Goal: Information Seeking & Learning: Learn about a topic

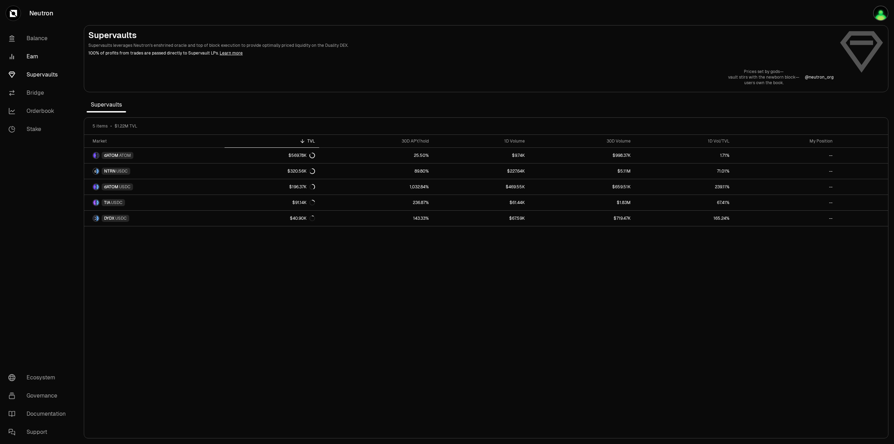
click at [30, 55] on link "Earn" at bounding box center [39, 57] width 73 height 18
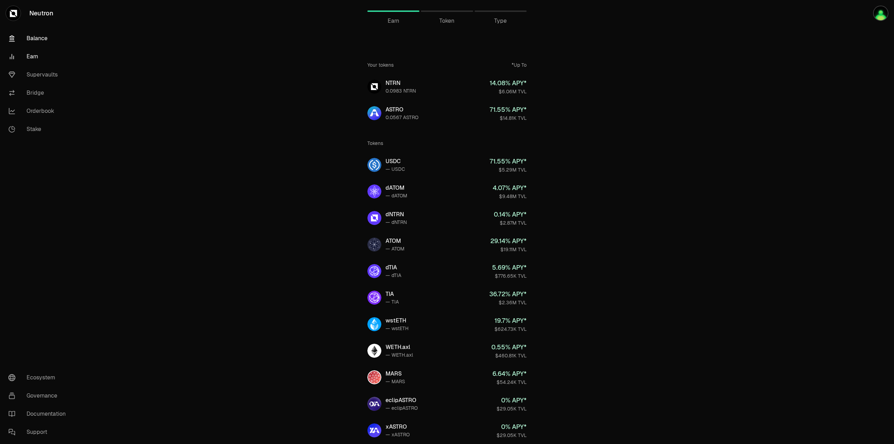
click at [42, 41] on link "Balance" at bounding box center [39, 38] width 73 height 18
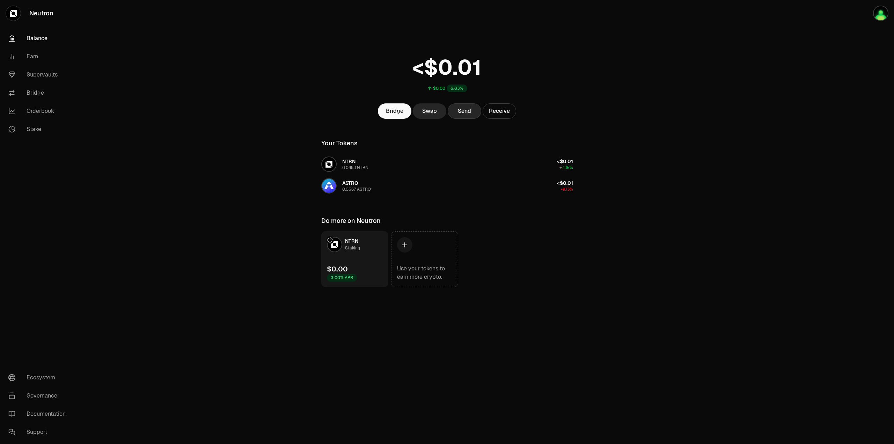
click at [455, 111] on button "Send" at bounding box center [465, 110] width 34 height 15
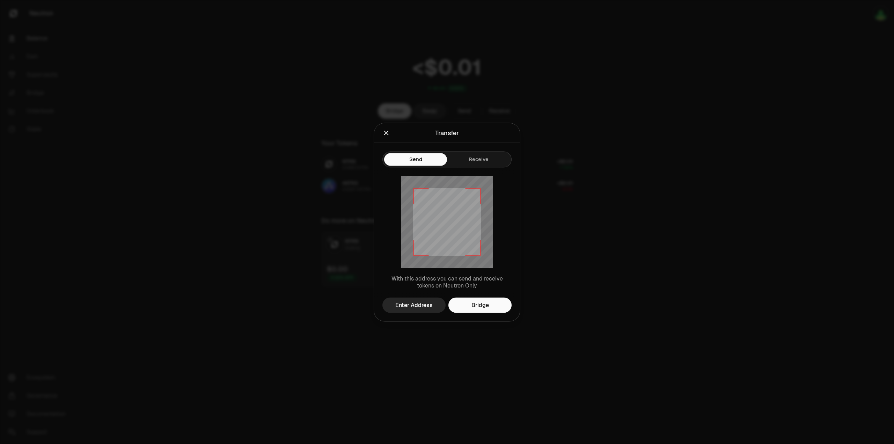
click at [560, 116] on div at bounding box center [447, 222] width 894 height 444
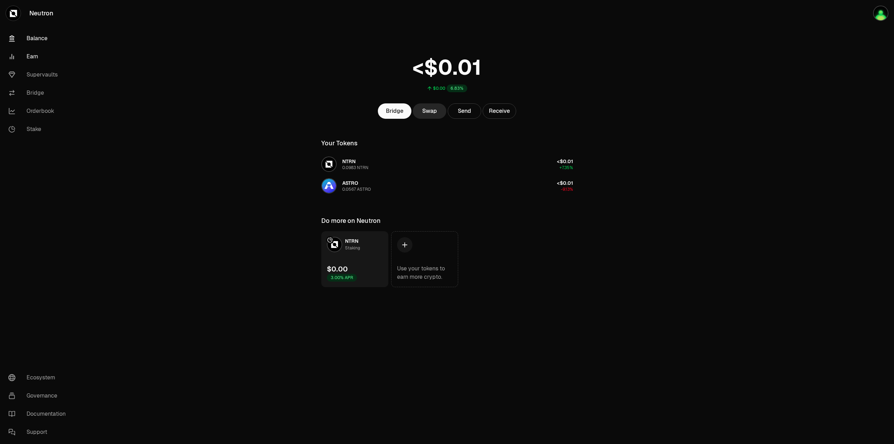
click at [34, 61] on link "Earn" at bounding box center [39, 57] width 73 height 18
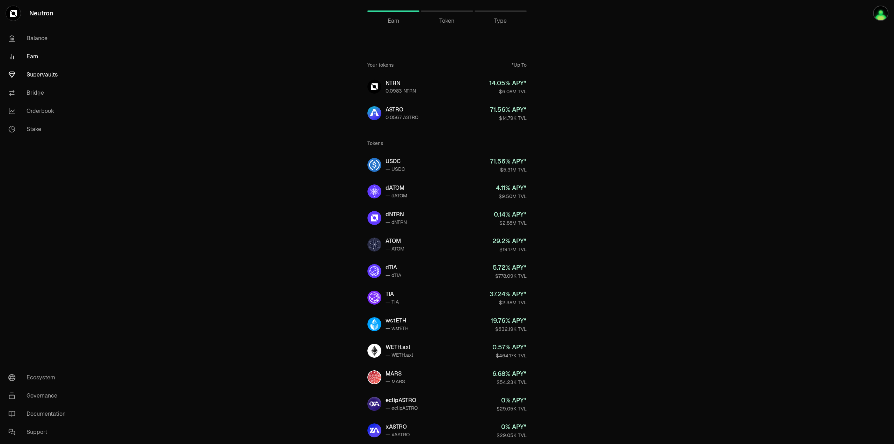
click at [32, 75] on link "Supervaults" at bounding box center [39, 75] width 73 height 18
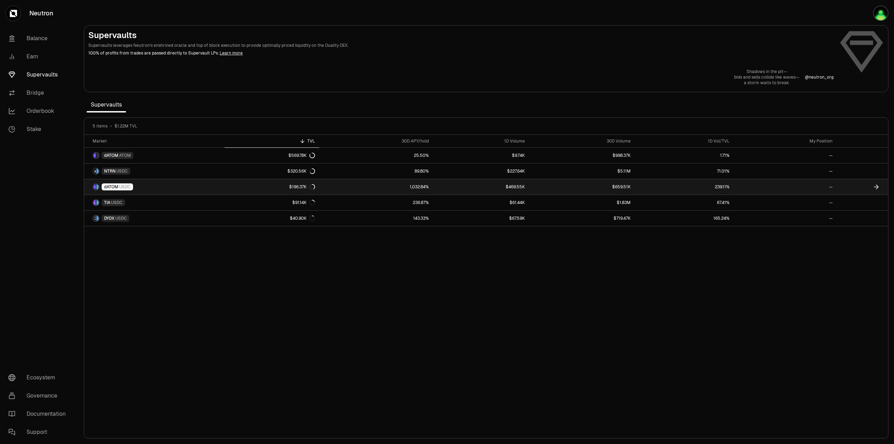
click at [109, 186] on span "dATOM" at bounding box center [111, 187] width 14 height 6
click at [122, 187] on span "USDC" at bounding box center [125, 187] width 12 height 6
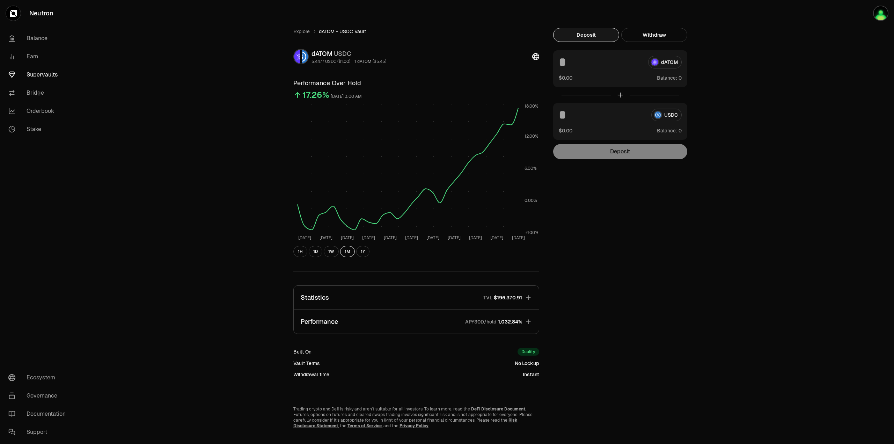
click at [503, 326] on button "Performance APY30D/hold 1,032.84%" at bounding box center [416, 322] width 245 height 24
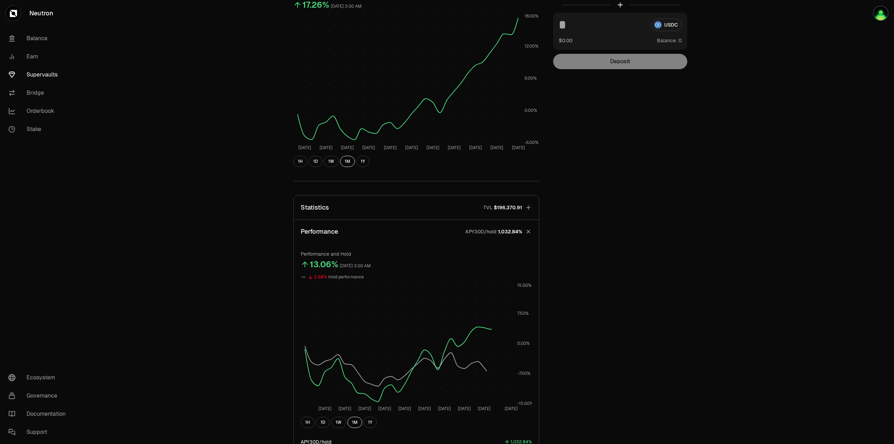
scroll to position [105, 0]
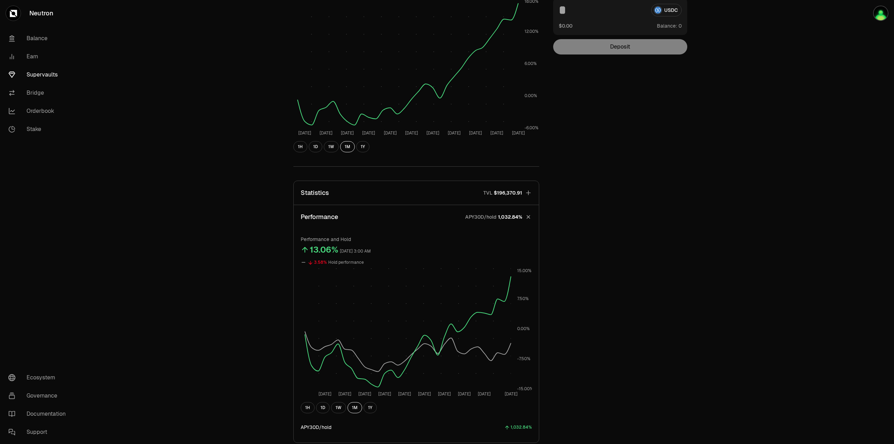
click at [512, 219] on span "1,032.84%" at bounding box center [510, 216] width 24 height 7
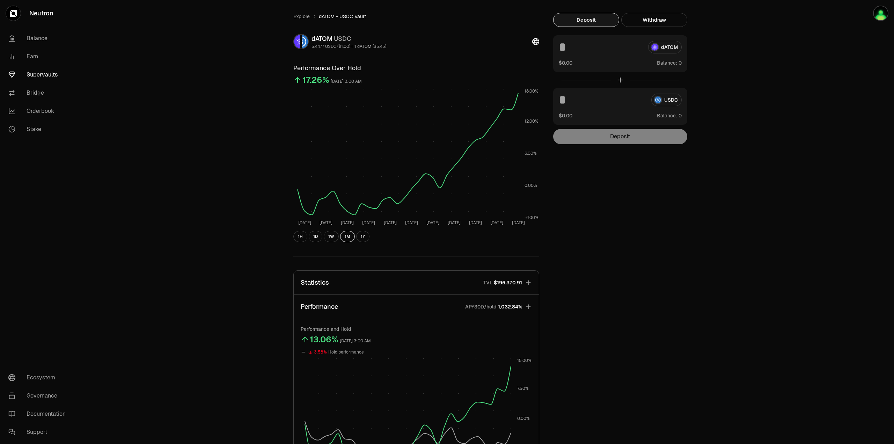
scroll to position [13, 0]
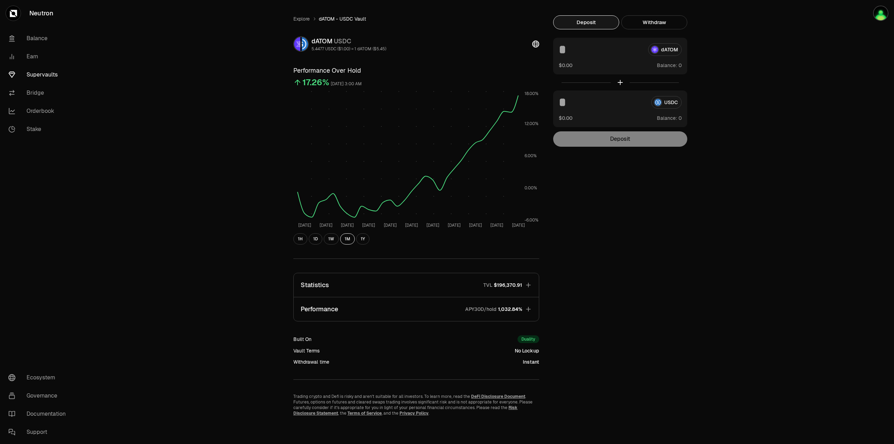
click at [484, 312] on p "APY30D/hold" at bounding box center [480, 309] width 31 height 7
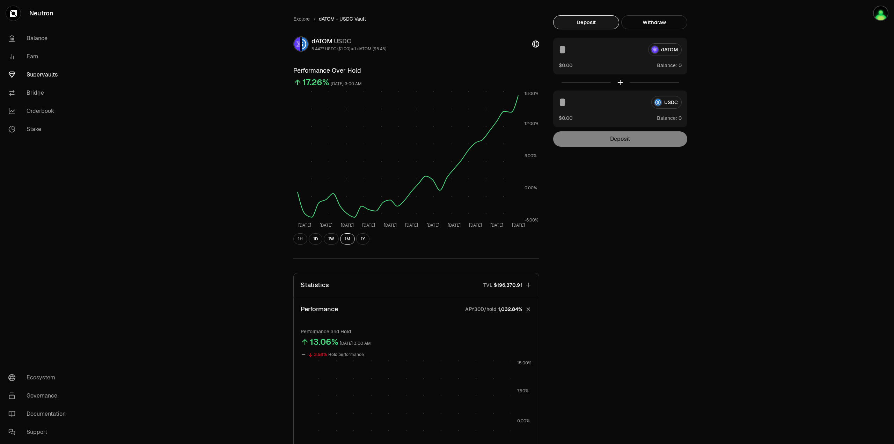
scroll to position [105, 0]
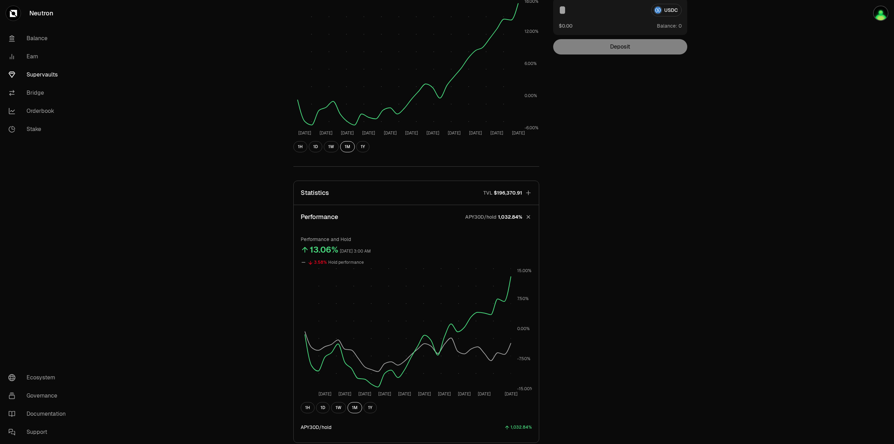
click at [497, 218] on div "APY30D/hold 1,032.84%" at bounding box center [493, 216] width 57 height 7
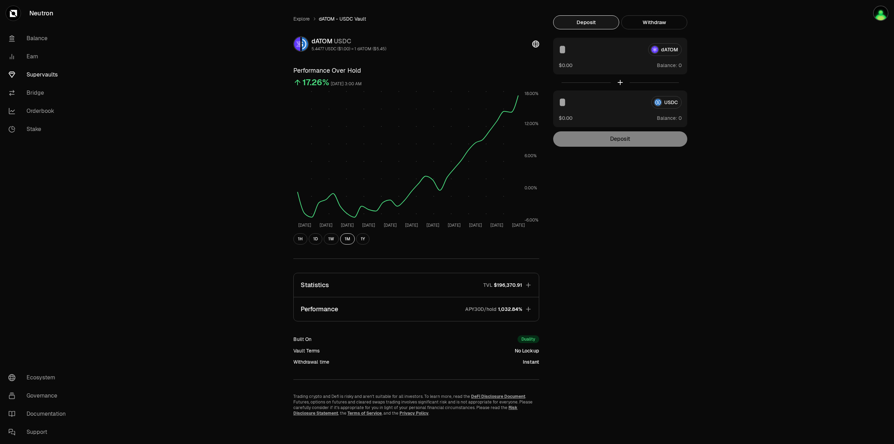
scroll to position [13, 0]
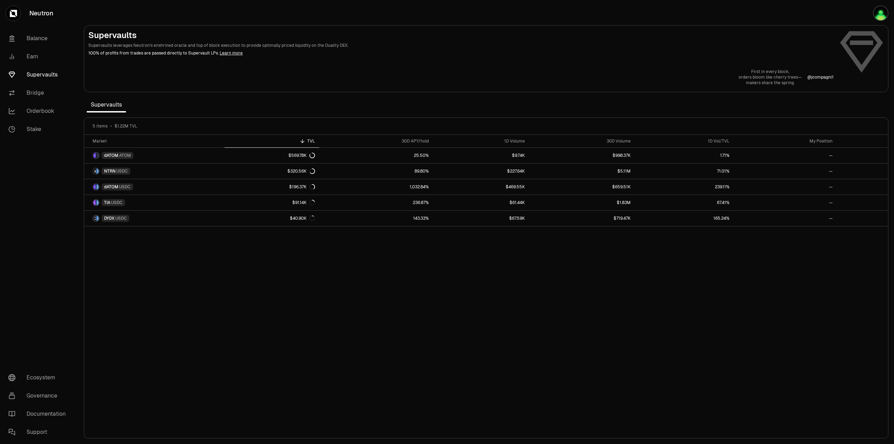
drag, startPoint x: 401, startPoint y: 142, endPoint x: 466, endPoint y: 104, distance: 75.1
click at [466, 104] on section "Supervaults Supervaults leverages Neutron's enshrined oracle and top of block e…" at bounding box center [486, 222] width 816 height 444
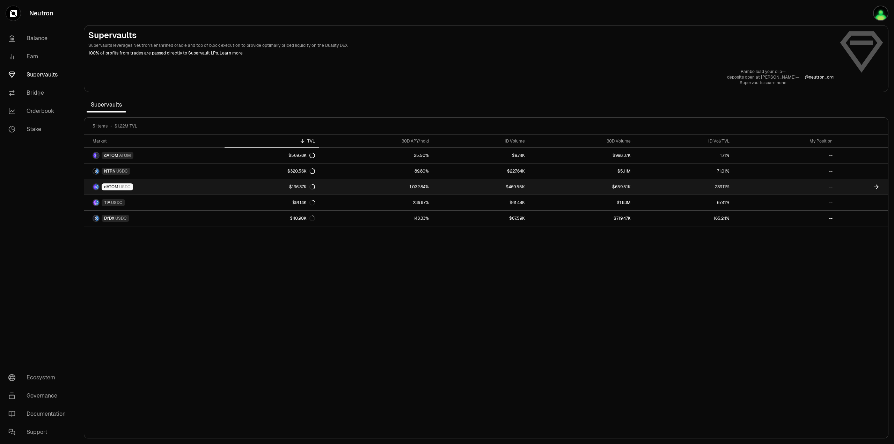
click at [124, 185] on span "USDC" at bounding box center [125, 187] width 12 height 6
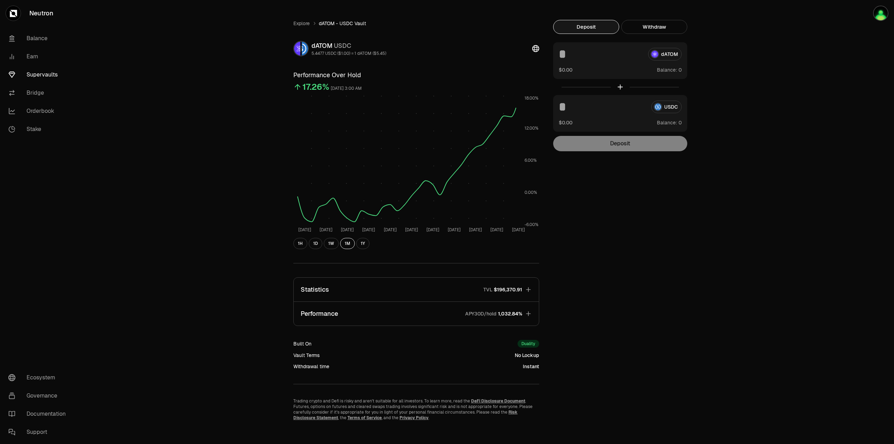
scroll to position [13, 0]
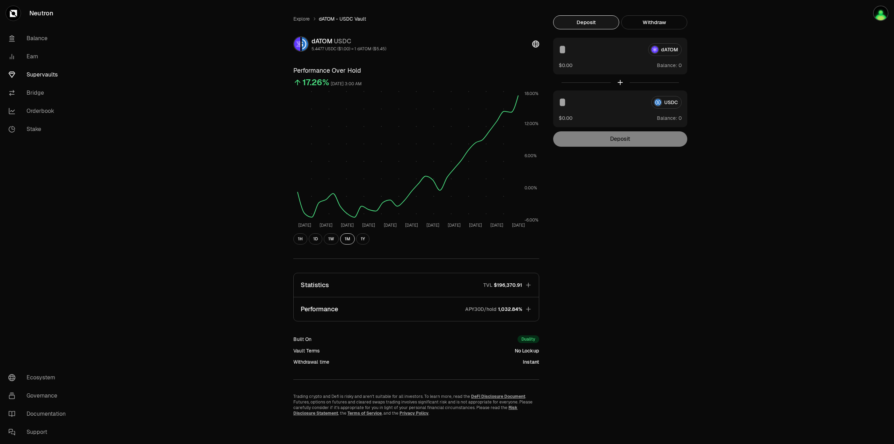
click at [512, 285] on span "$196,370.91" at bounding box center [508, 285] width 28 height 7
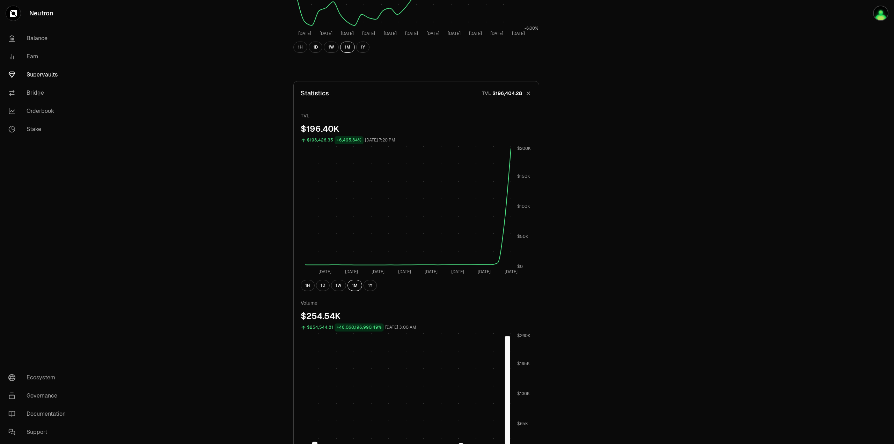
scroll to position [0, 0]
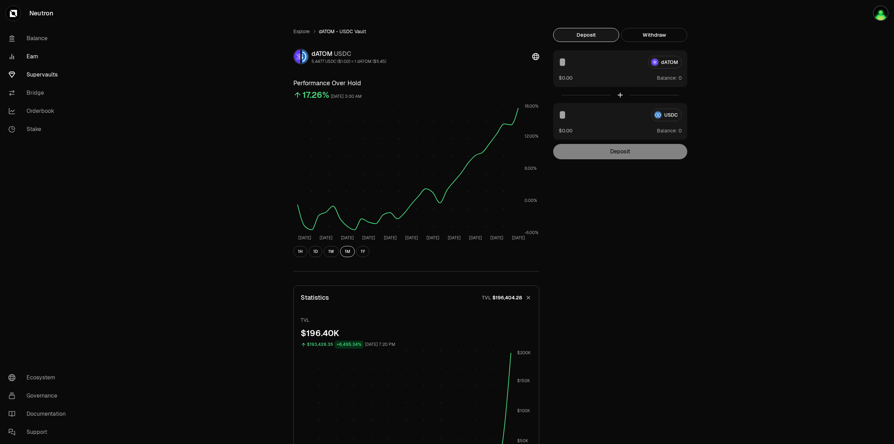
click at [31, 58] on link "Earn" at bounding box center [39, 57] width 73 height 18
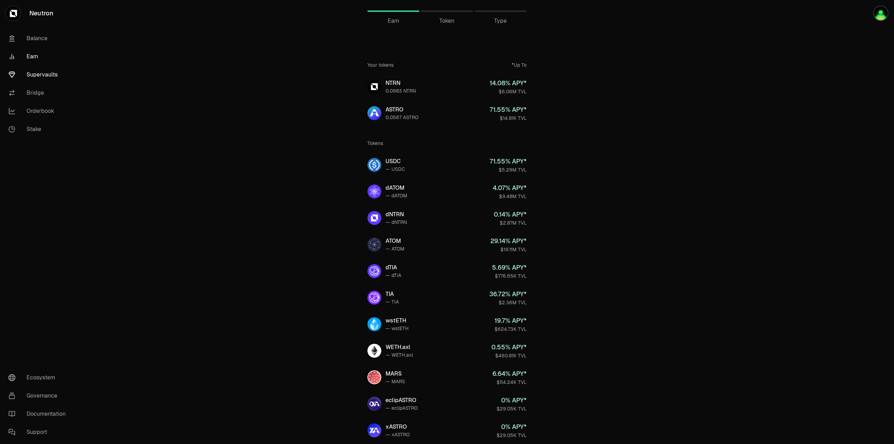
click at [33, 73] on link "Supervaults" at bounding box center [39, 75] width 73 height 18
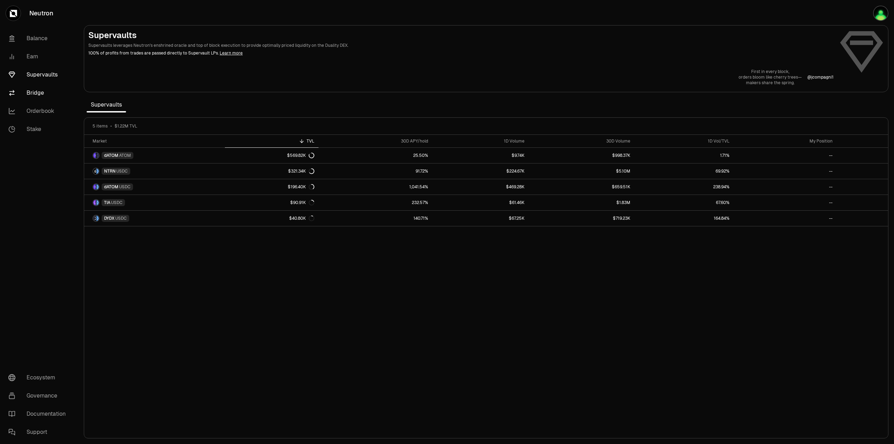
click at [36, 92] on link "Bridge" at bounding box center [39, 93] width 73 height 18
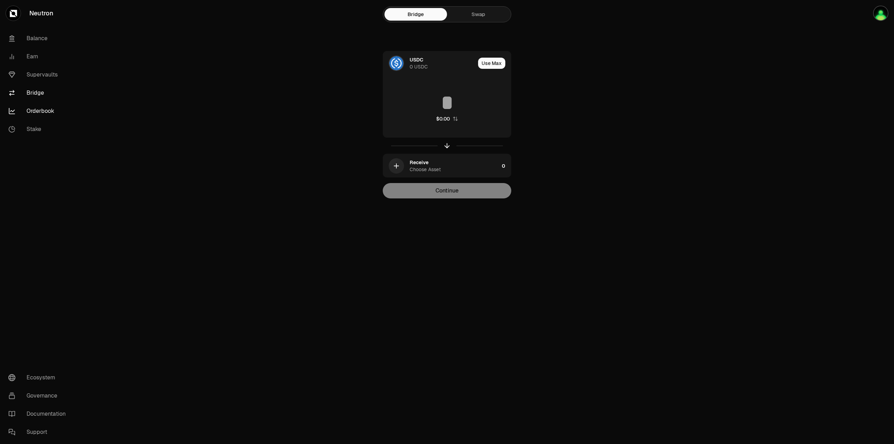
click at [33, 103] on link "Orderbook" at bounding box center [39, 111] width 73 height 18
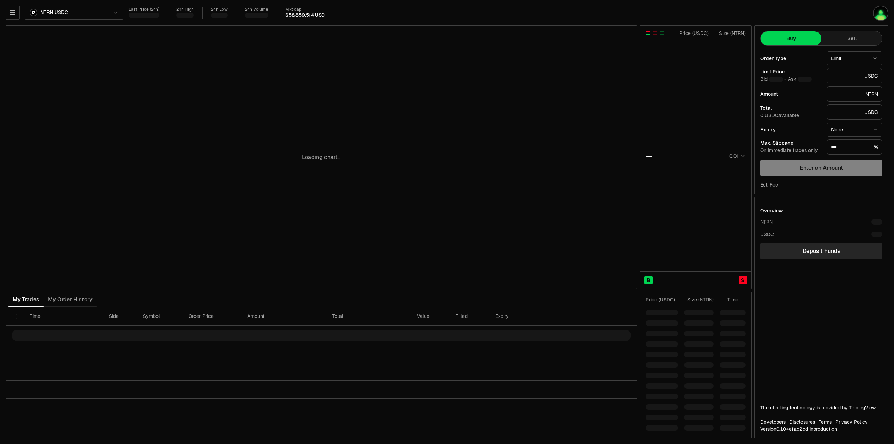
type input "********"
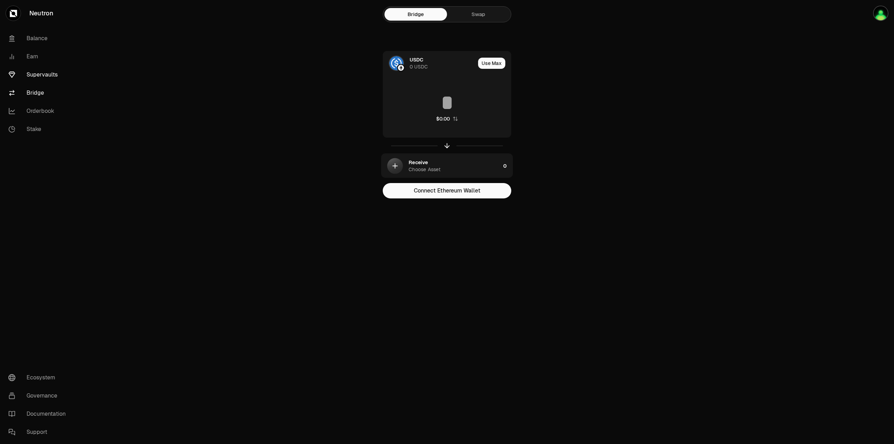
click at [42, 68] on link "Supervaults" at bounding box center [39, 75] width 73 height 18
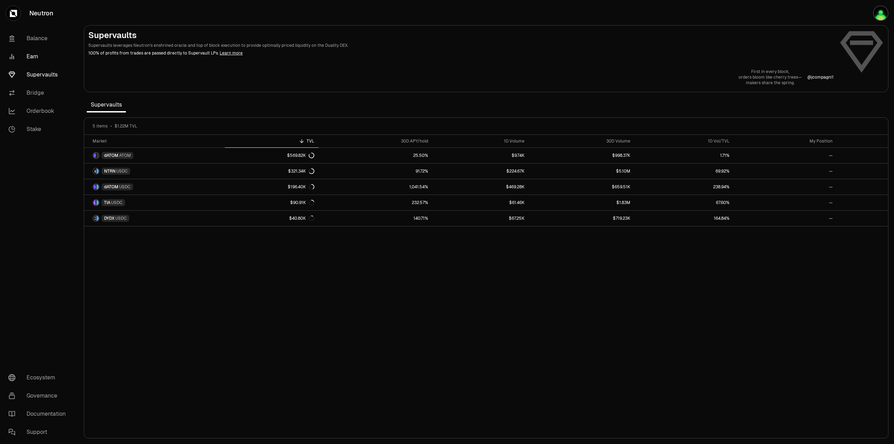
click at [21, 55] on link "Earn" at bounding box center [39, 57] width 73 height 18
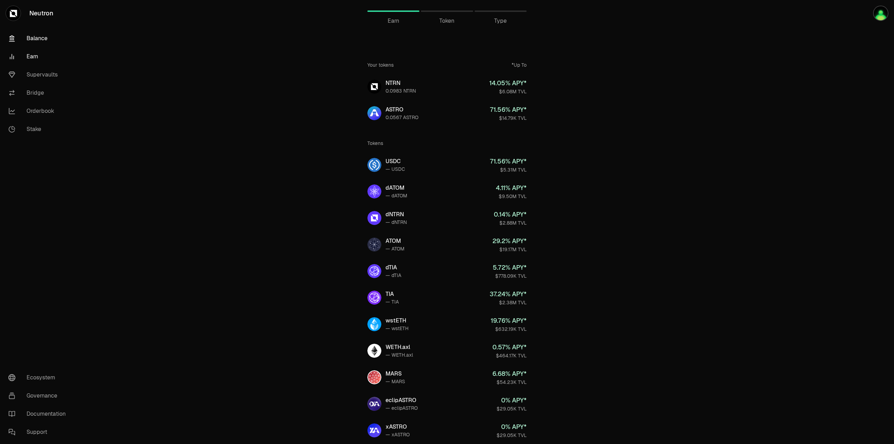
click at [45, 34] on link "Balance" at bounding box center [39, 38] width 73 height 18
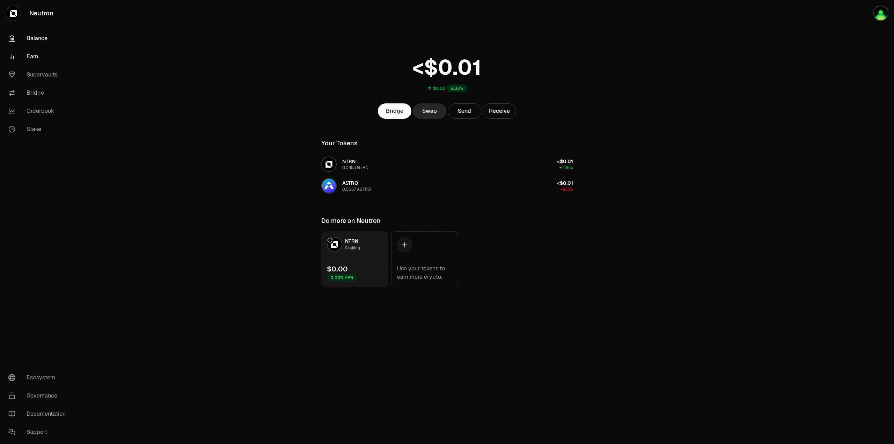
click at [21, 59] on link "Earn" at bounding box center [39, 57] width 73 height 18
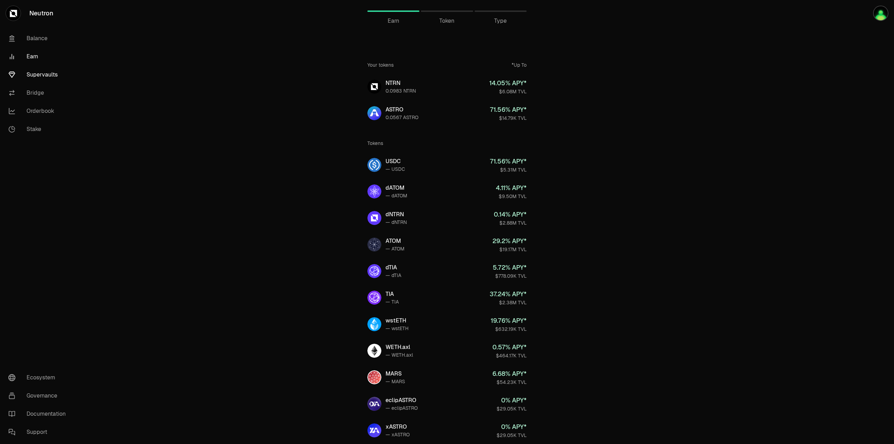
click at [41, 81] on link "Supervaults" at bounding box center [39, 75] width 73 height 18
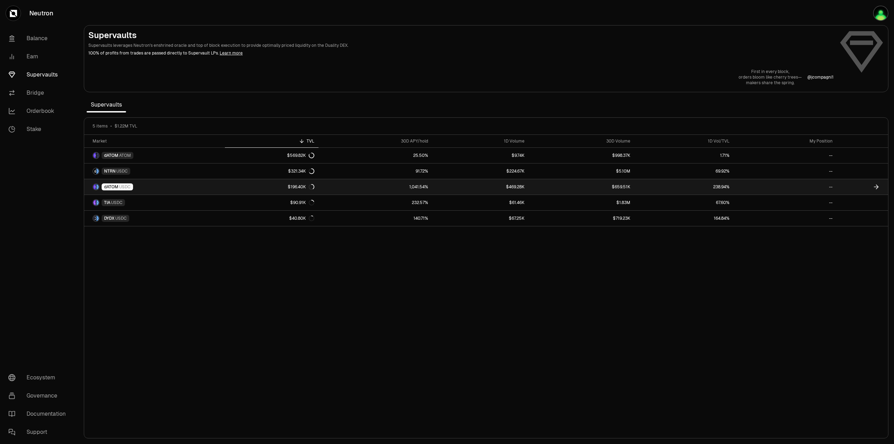
click at [110, 187] on span "dATOM" at bounding box center [111, 187] width 14 height 6
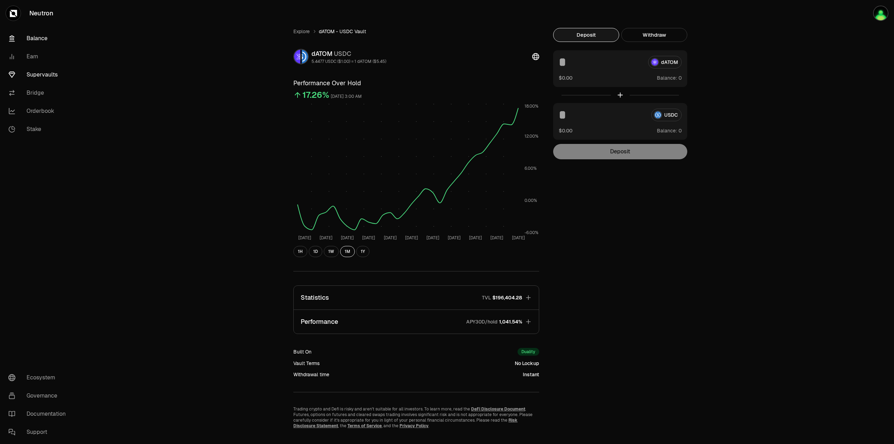
click at [46, 40] on link "Balance" at bounding box center [39, 38] width 73 height 18
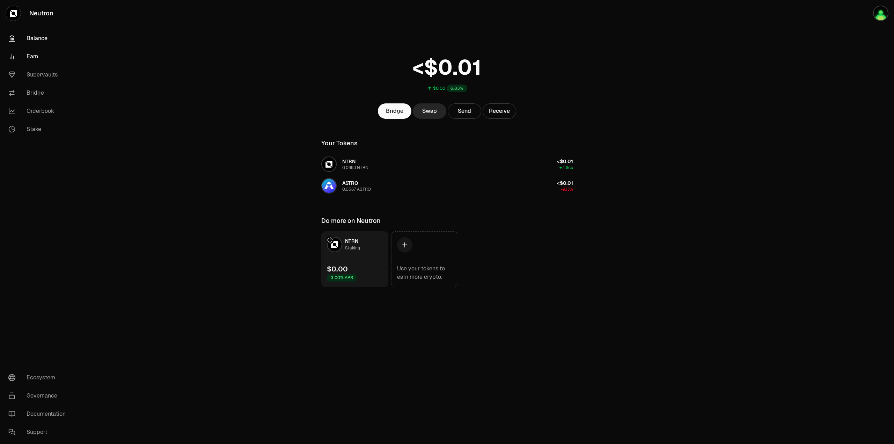
click at [37, 51] on link "Earn" at bounding box center [39, 57] width 73 height 18
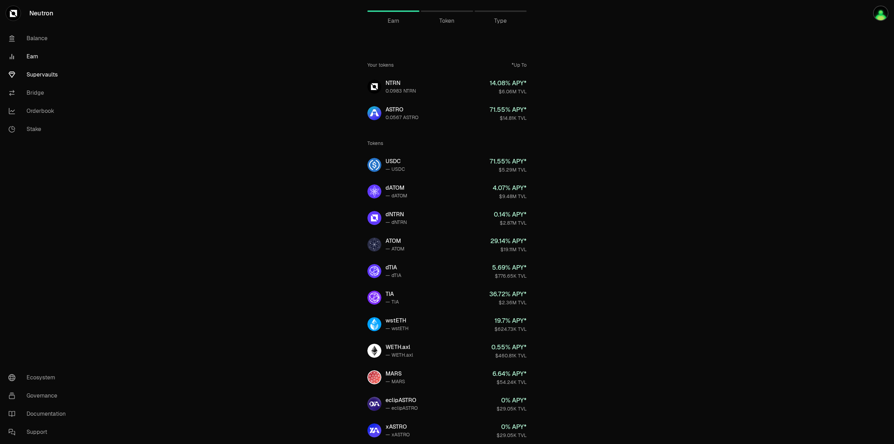
click at [36, 74] on link "Supervaults" at bounding box center [39, 75] width 73 height 18
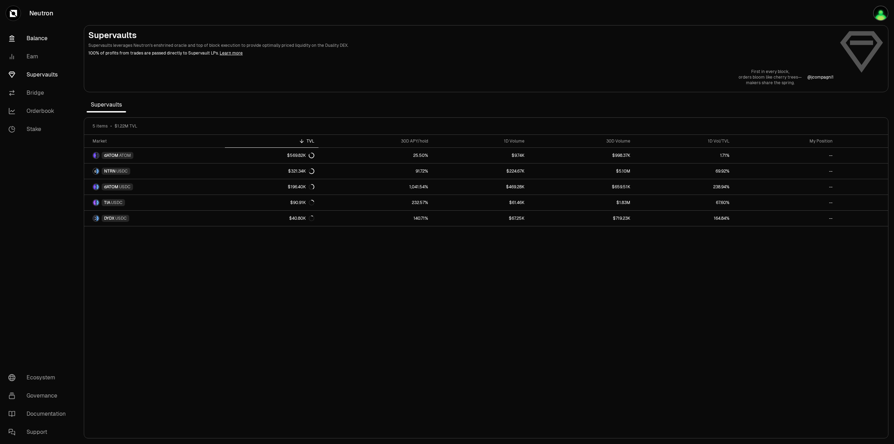
click at [36, 44] on link "Balance" at bounding box center [39, 38] width 73 height 18
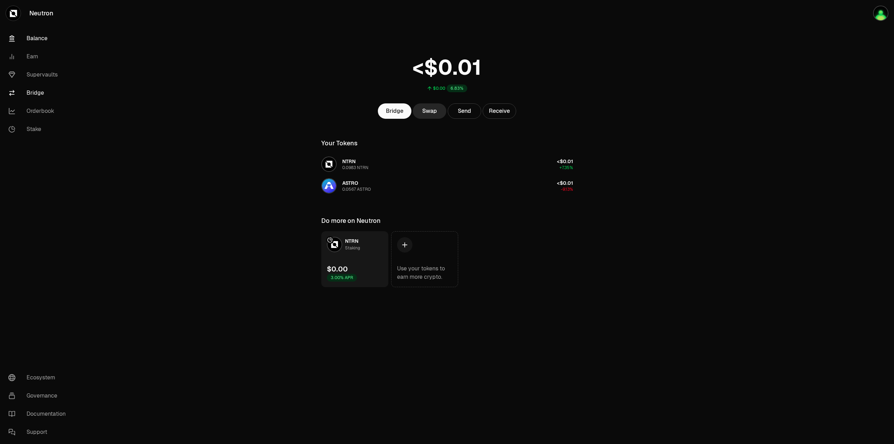
click at [37, 94] on link "Bridge" at bounding box center [39, 93] width 73 height 18
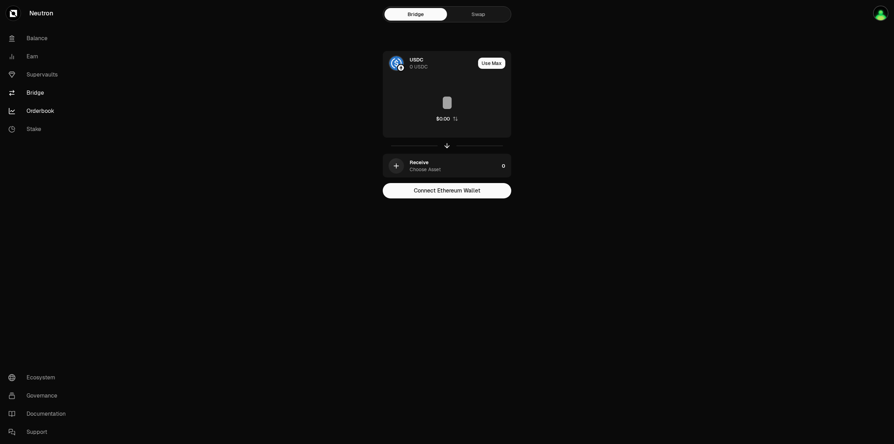
click at [36, 110] on link "Orderbook" at bounding box center [39, 111] width 73 height 18
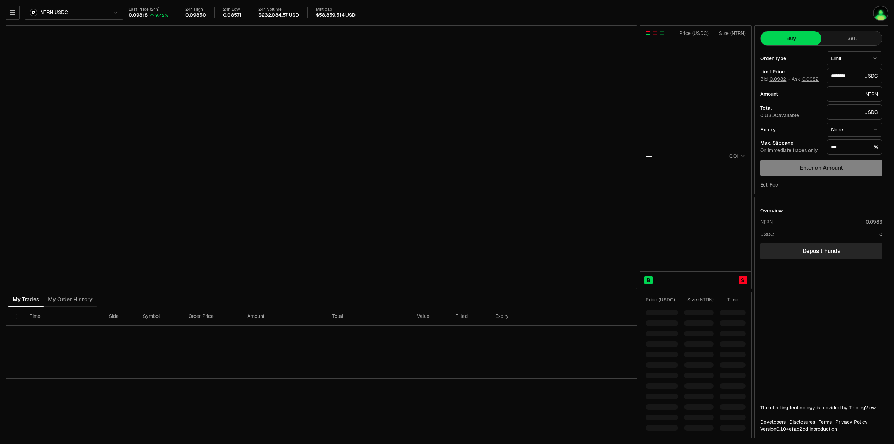
type input "********"
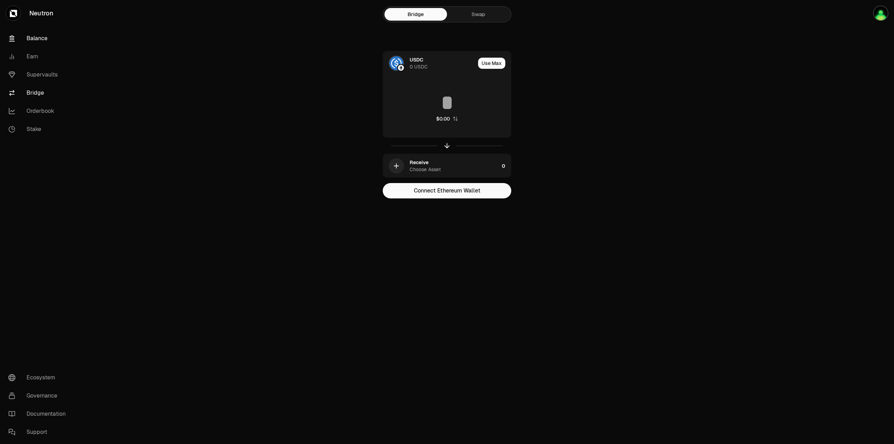
click at [36, 38] on link "Balance" at bounding box center [39, 38] width 73 height 18
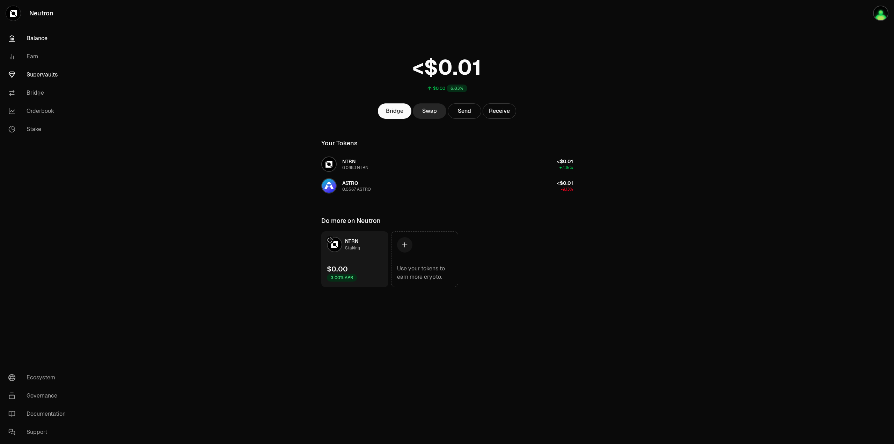
click at [37, 72] on link "Supervaults" at bounding box center [39, 75] width 73 height 18
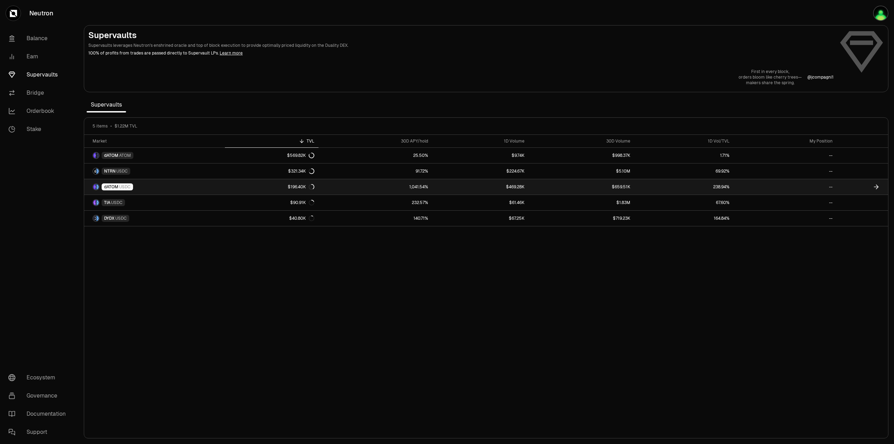
click at [112, 186] on span "dATOM" at bounding box center [111, 187] width 14 height 6
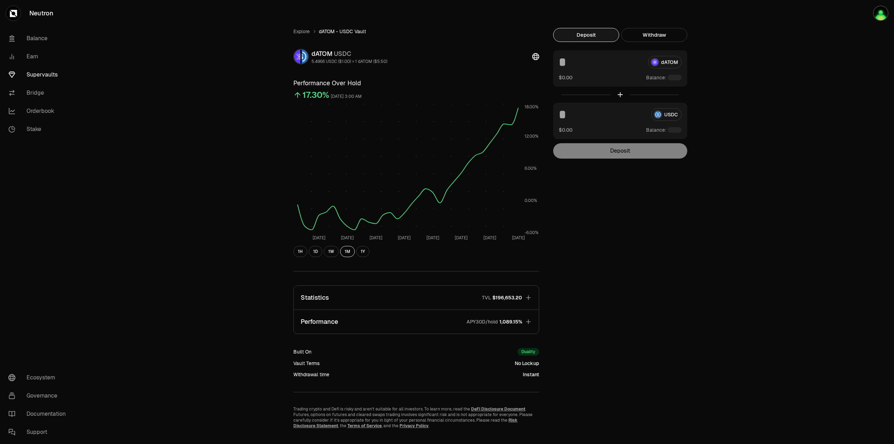
click at [47, 70] on link "Supervaults" at bounding box center [39, 75] width 73 height 18
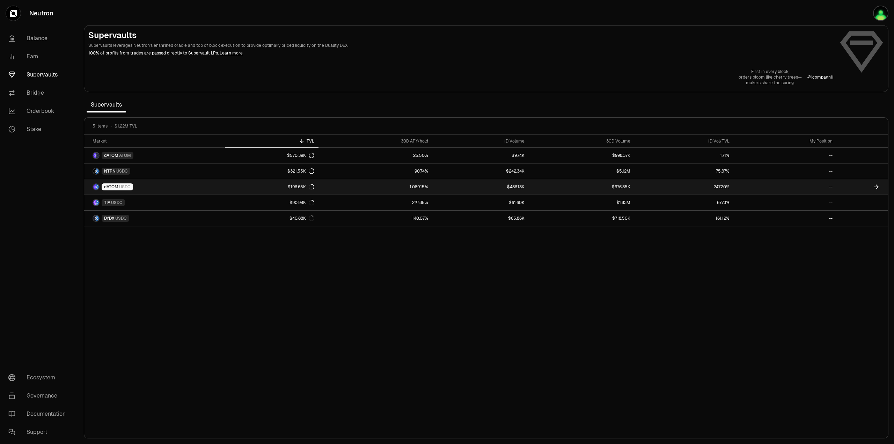
click at [107, 184] on span "dATOM" at bounding box center [111, 187] width 14 height 6
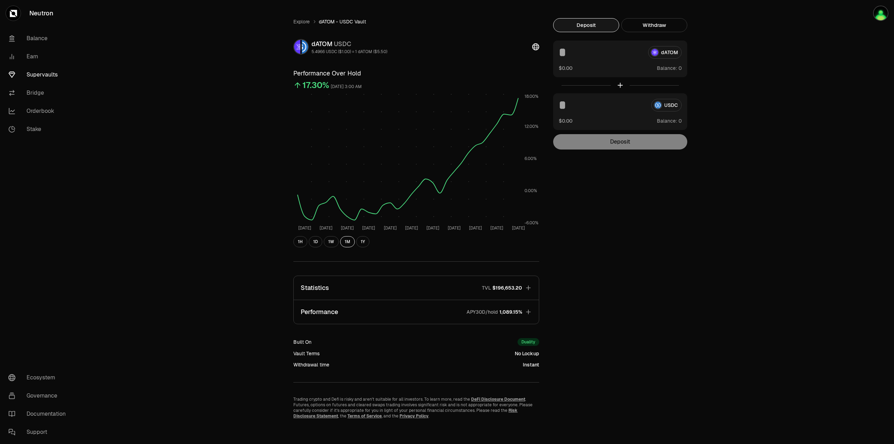
scroll to position [13, 0]
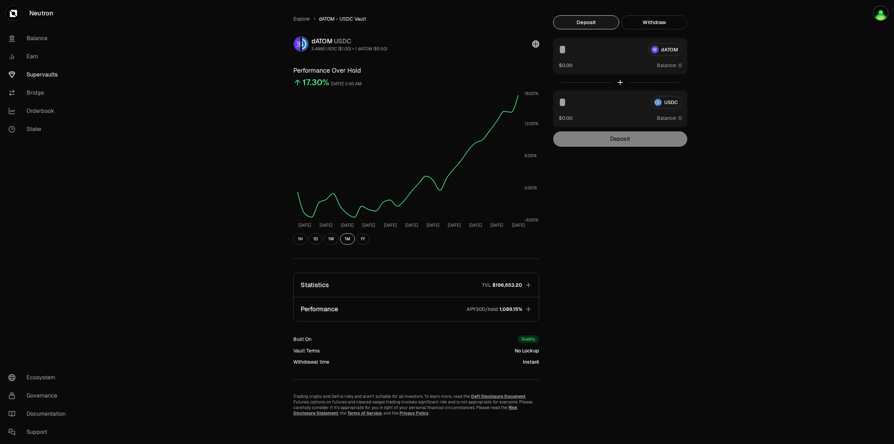
click at [503, 311] on span "1,089.15%" at bounding box center [511, 309] width 23 height 7
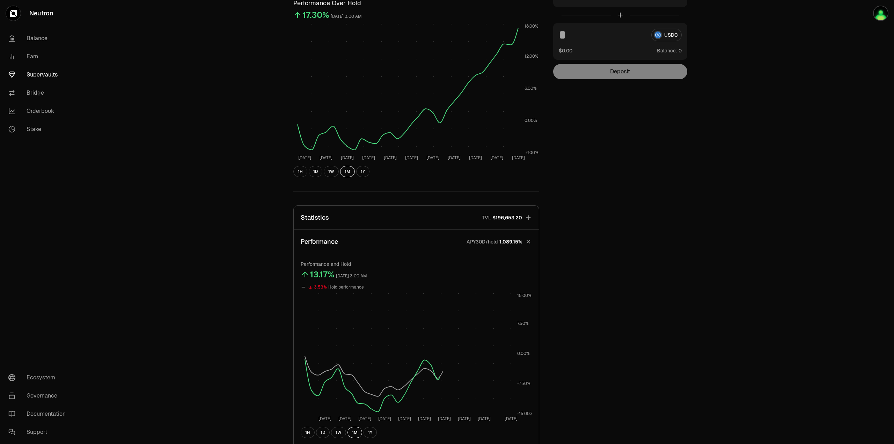
scroll to position [82, 0]
click at [501, 240] on span "1,089.15%" at bounding box center [511, 239] width 23 height 7
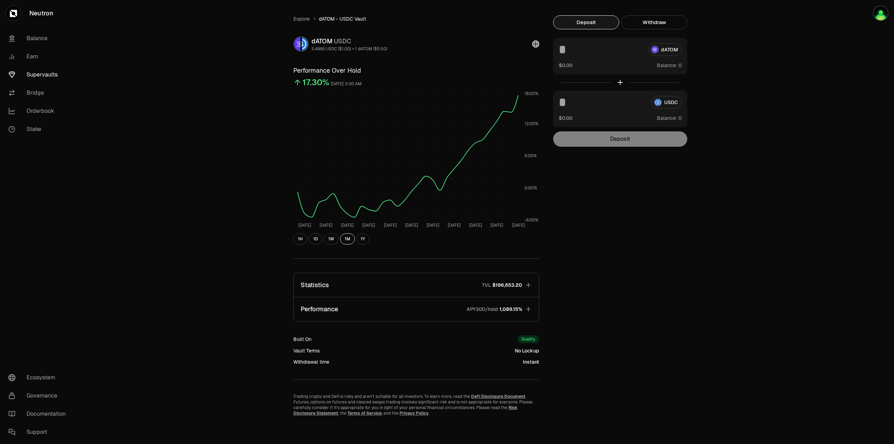
click at [511, 312] on span "1,089.15%" at bounding box center [511, 309] width 23 height 7
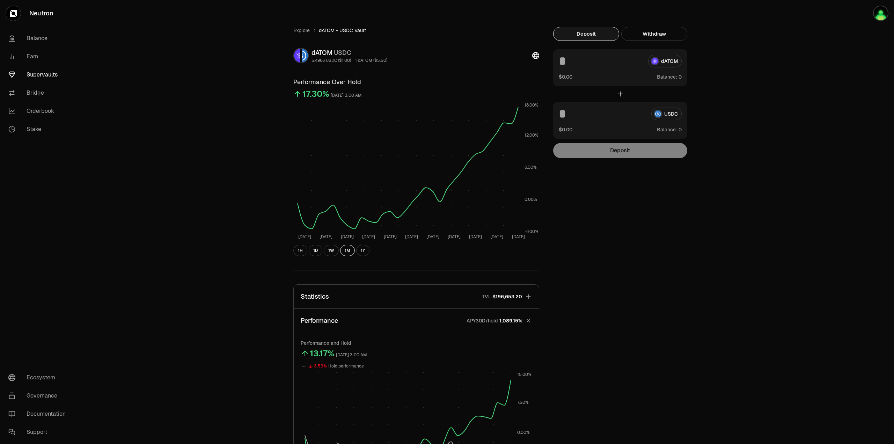
scroll to position [0, 0]
click at [38, 34] on link "Balance" at bounding box center [39, 38] width 73 height 18
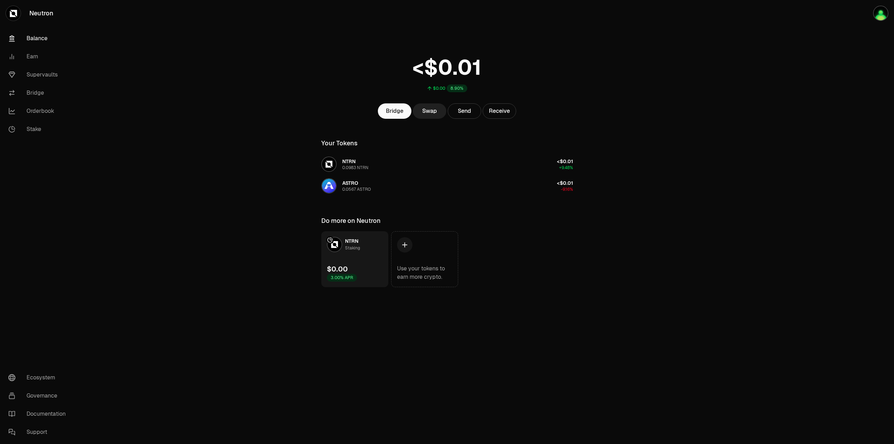
click at [437, 114] on link "Swap" at bounding box center [430, 110] width 34 height 15
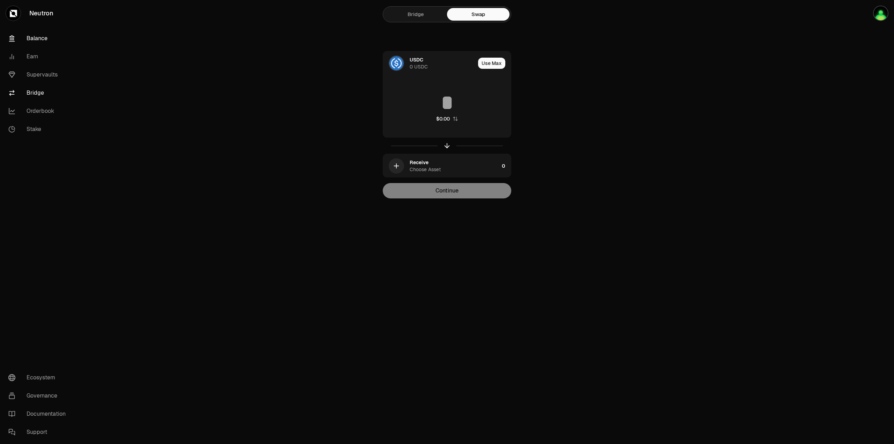
click at [19, 43] on link "Balance" at bounding box center [39, 38] width 73 height 18
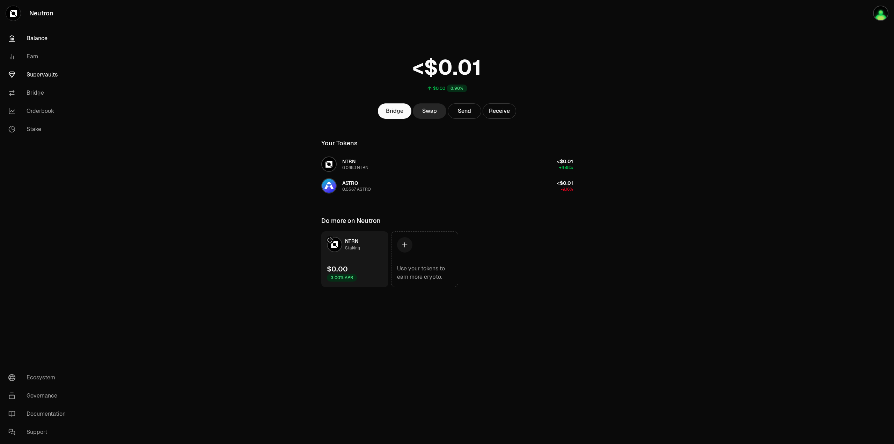
click at [38, 76] on link "Supervaults" at bounding box center [39, 75] width 73 height 18
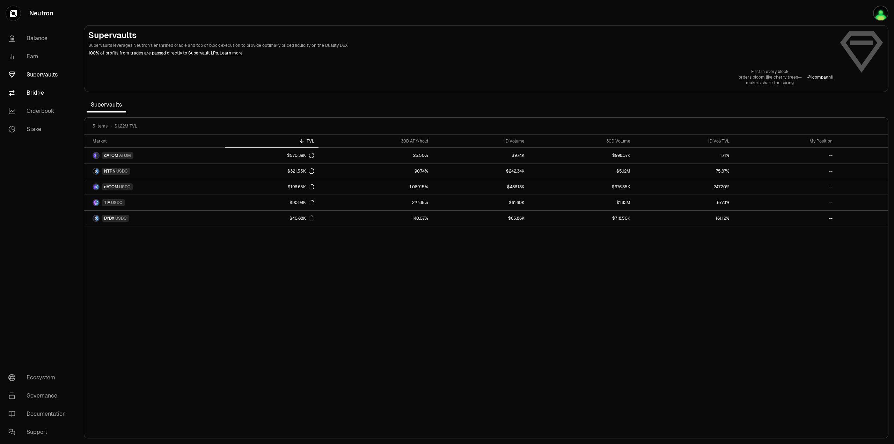
click at [40, 99] on link "Bridge" at bounding box center [39, 93] width 73 height 18
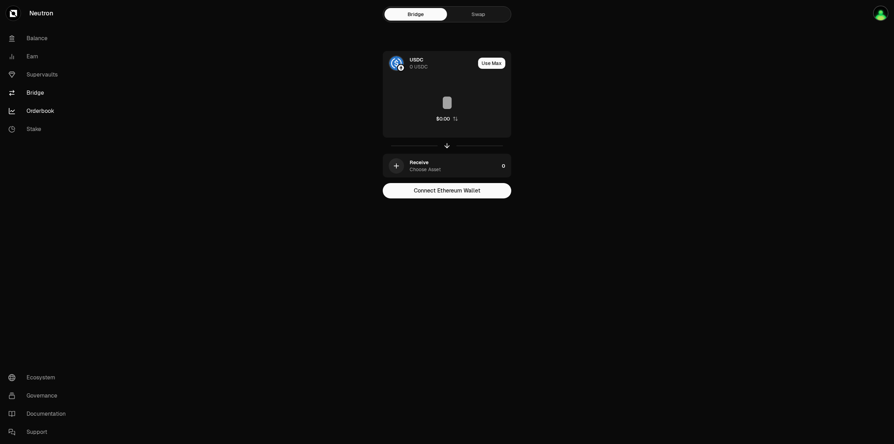
drag, startPoint x: 38, startPoint y: 108, endPoint x: 36, endPoint y: 115, distance: 7.4
click at [38, 108] on link "Orderbook" at bounding box center [39, 111] width 73 height 18
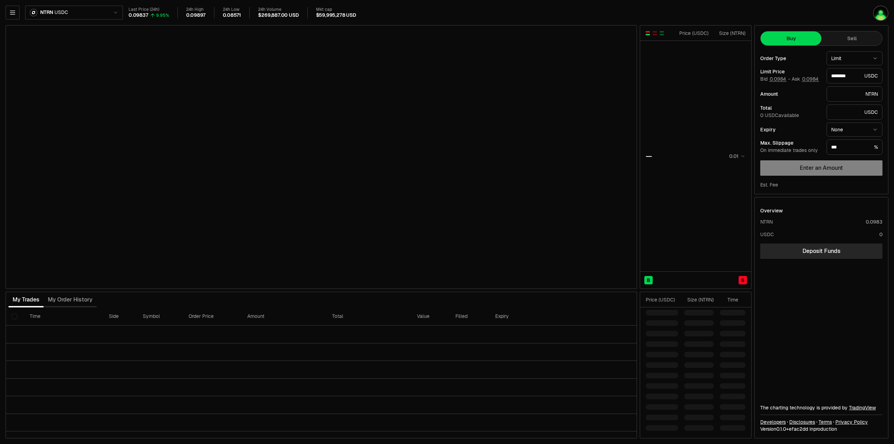
type input "********"
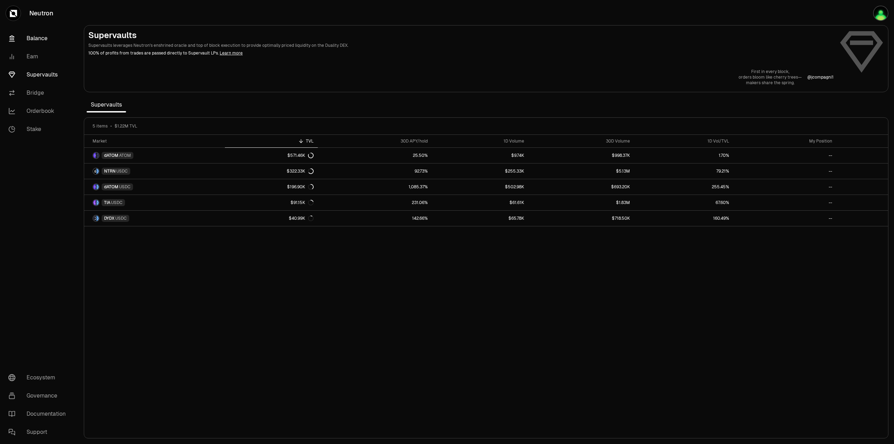
click at [42, 37] on link "Balance" at bounding box center [39, 38] width 73 height 18
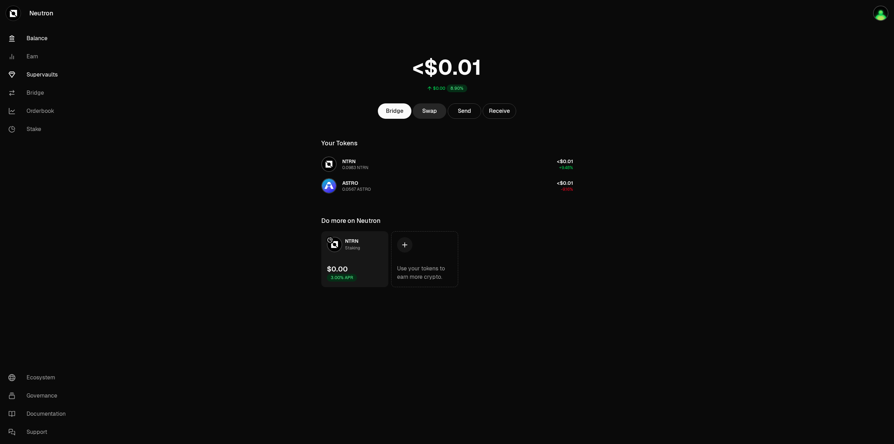
click at [43, 77] on link "Supervaults" at bounding box center [39, 75] width 73 height 18
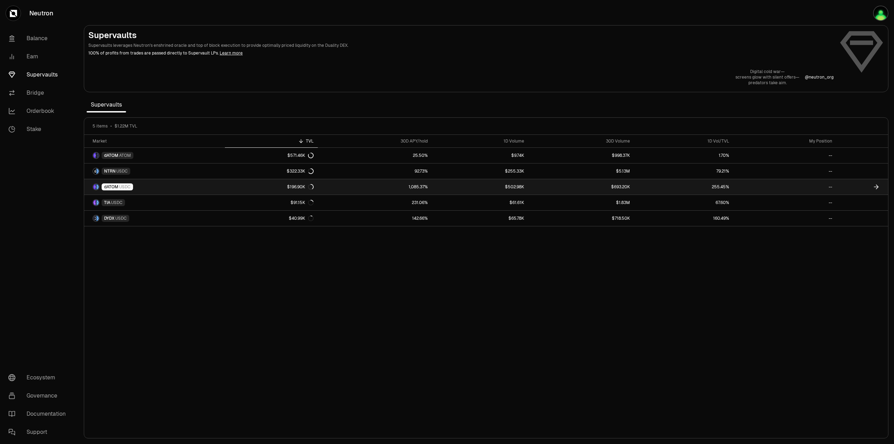
click at [108, 187] on span "dATOM" at bounding box center [111, 187] width 14 height 6
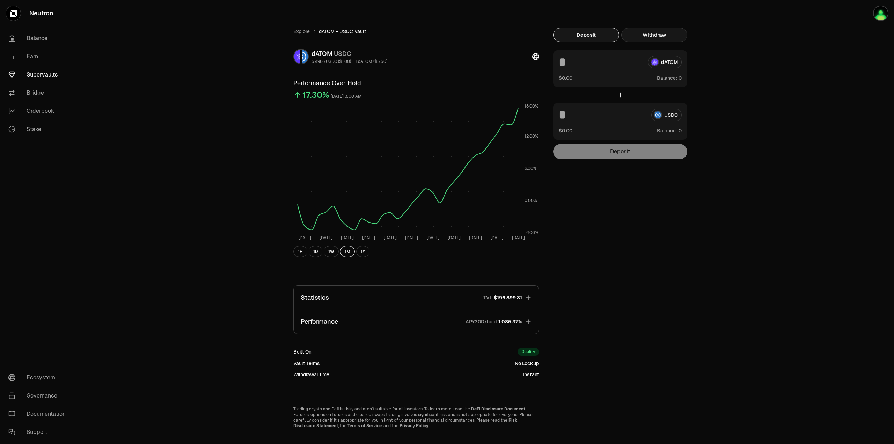
click at [663, 31] on button "Withdraw" at bounding box center [655, 35] width 66 height 14
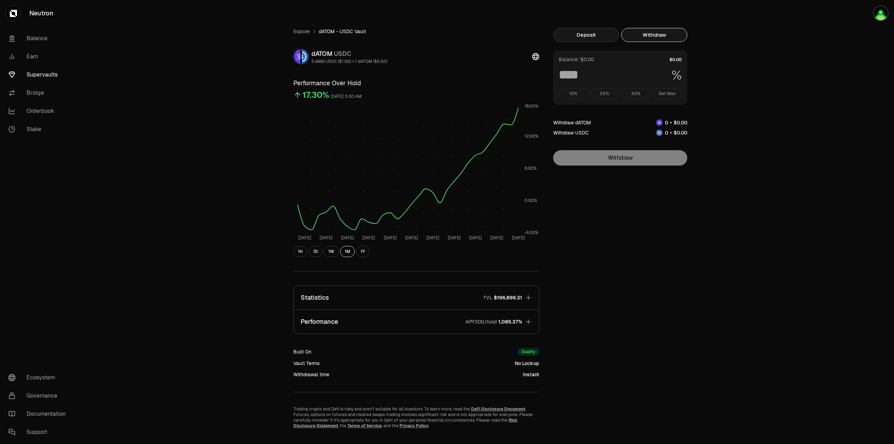
click at [582, 41] on button "Deposit" at bounding box center [586, 35] width 66 height 14
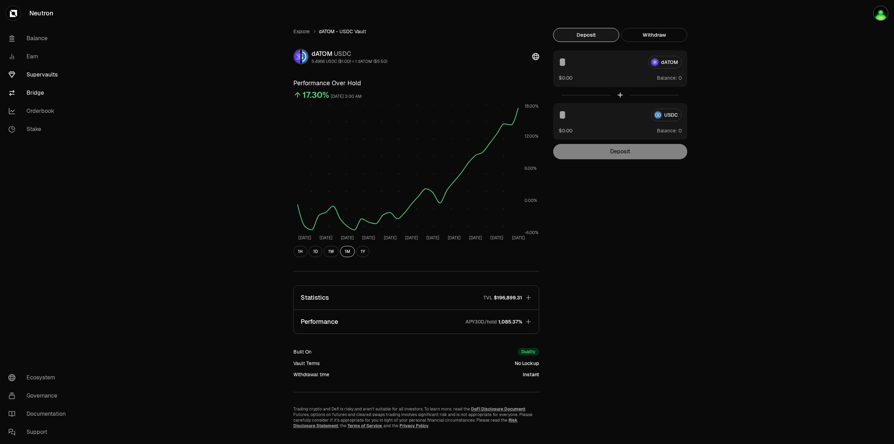
click at [35, 96] on link "Bridge" at bounding box center [39, 93] width 73 height 18
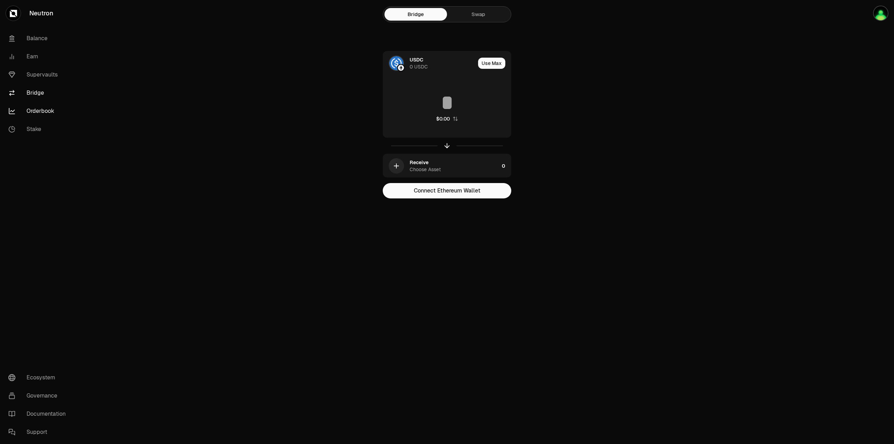
click at [33, 114] on link "Orderbook" at bounding box center [39, 111] width 73 height 18
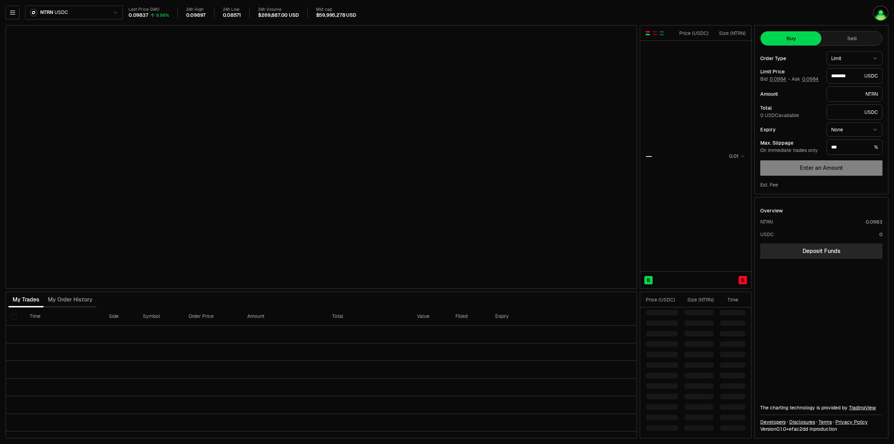
type input "********"
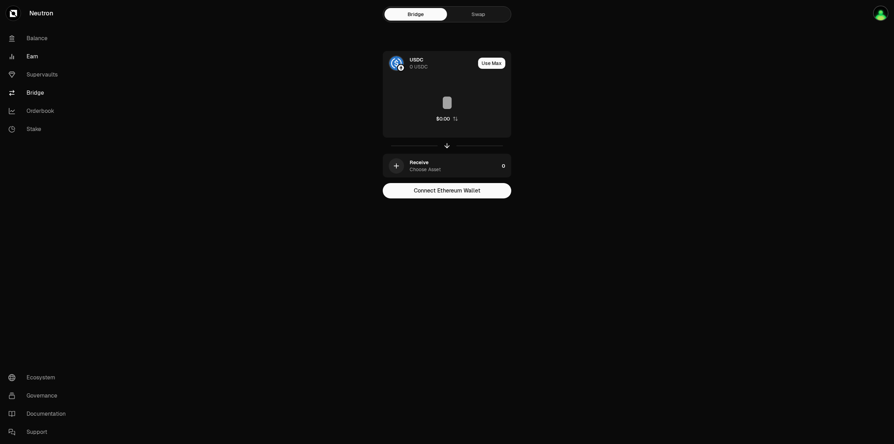
click at [31, 60] on link "Earn" at bounding box center [39, 57] width 73 height 18
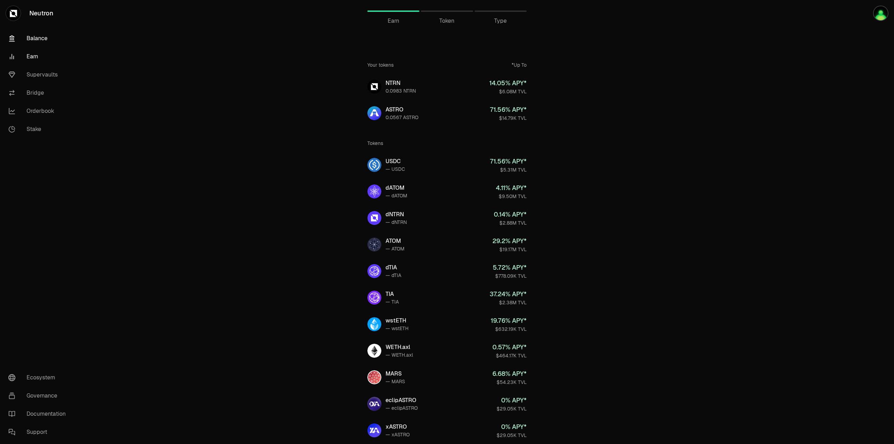
click at [48, 37] on link "Balance" at bounding box center [39, 38] width 73 height 18
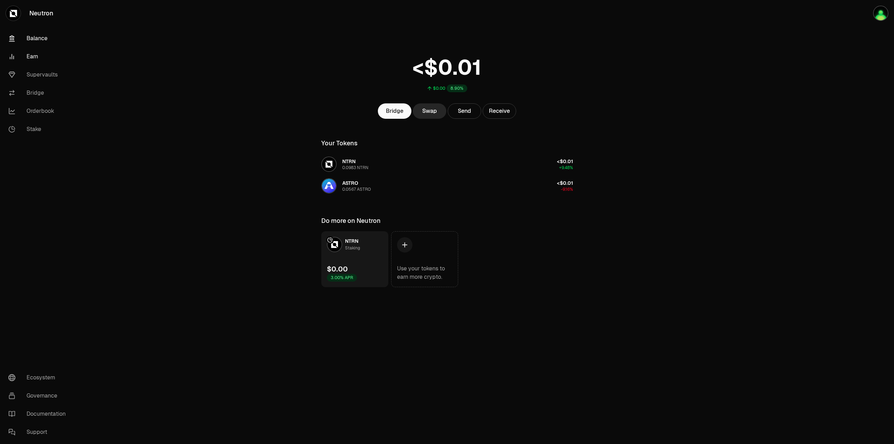
click at [36, 54] on link "Earn" at bounding box center [39, 57] width 73 height 18
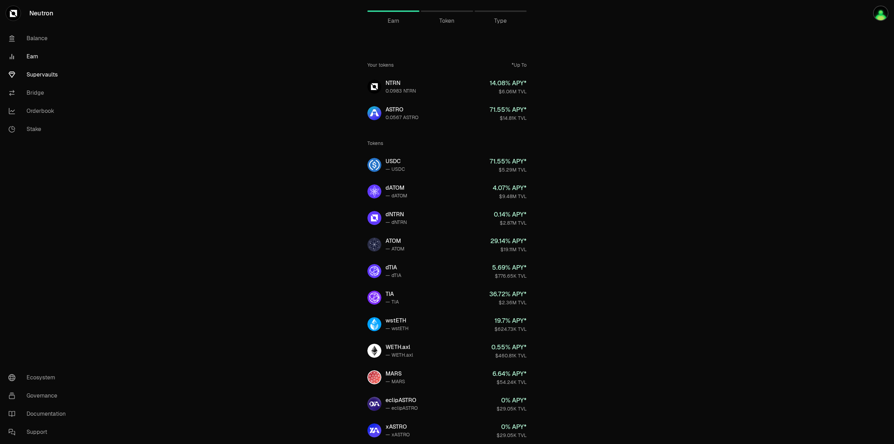
click at [38, 71] on link "Supervaults" at bounding box center [39, 75] width 73 height 18
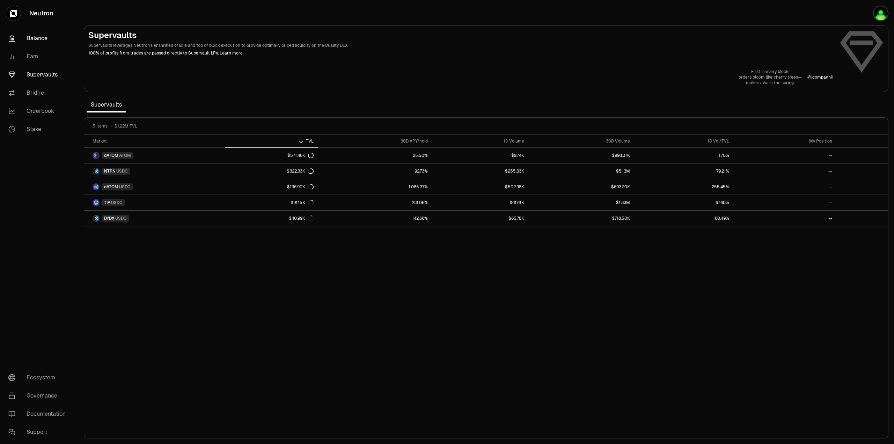
click at [28, 39] on link "Balance" at bounding box center [39, 38] width 73 height 18
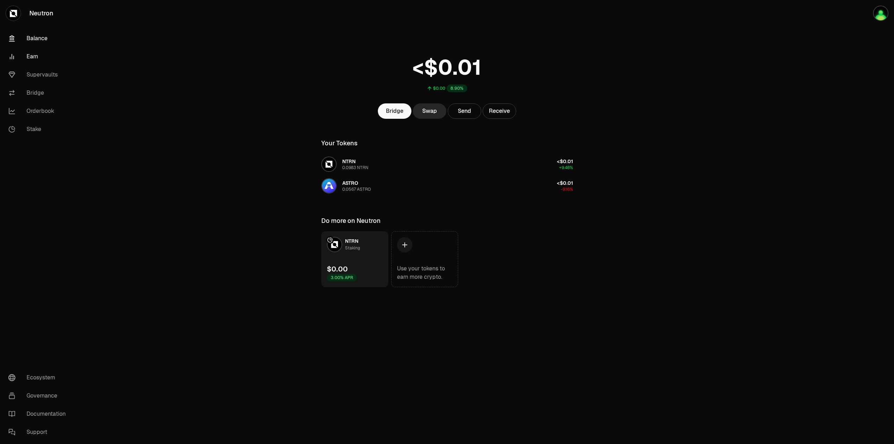
click at [23, 55] on link "Earn" at bounding box center [39, 57] width 73 height 18
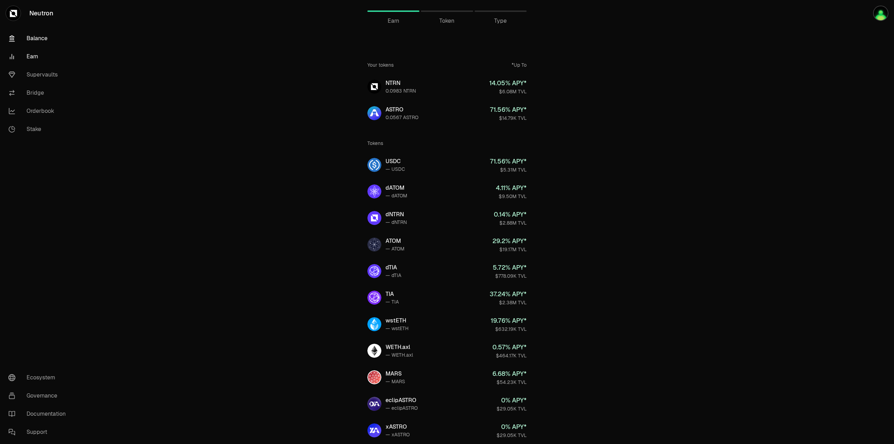
click at [39, 40] on link "Balance" at bounding box center [39, 38] width 73 height 18
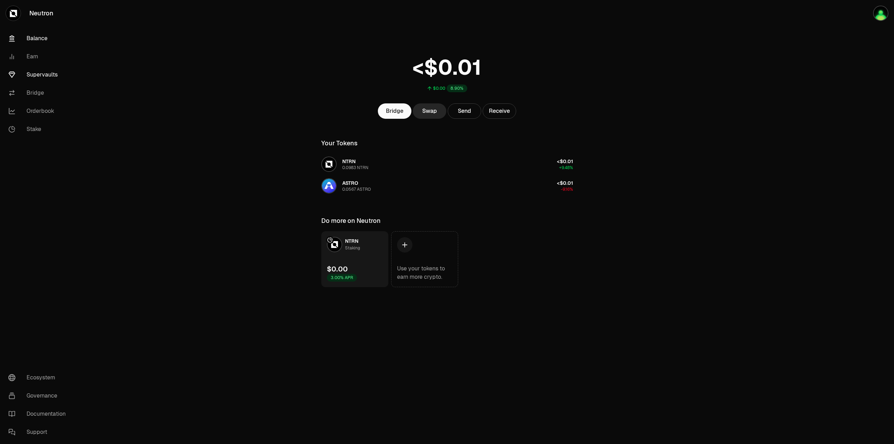
drag, startPoint x: 39, startPoint y: 66, endPoint x: 39, endPoint y: 72, distance: 5.9
click at [39, 67] on link "Supervaults" at bounding box center [39, 75] width 73 height 18
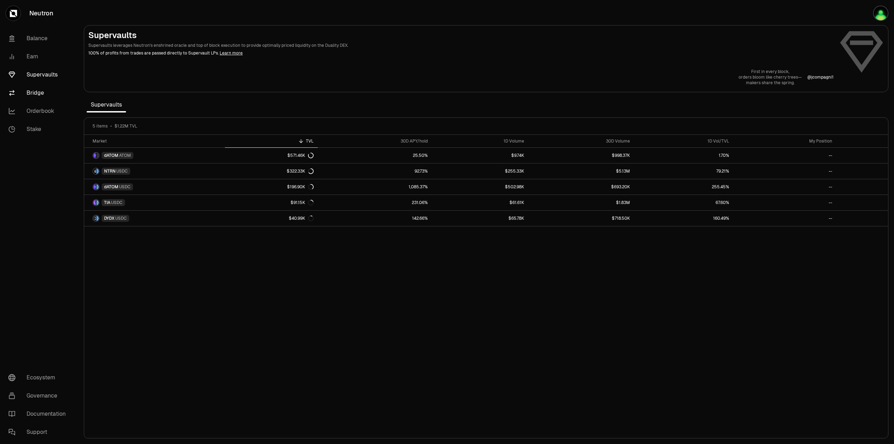
click at [38, 93] on link "Bridge" at bounding box center [39, 93] width 73 height 18
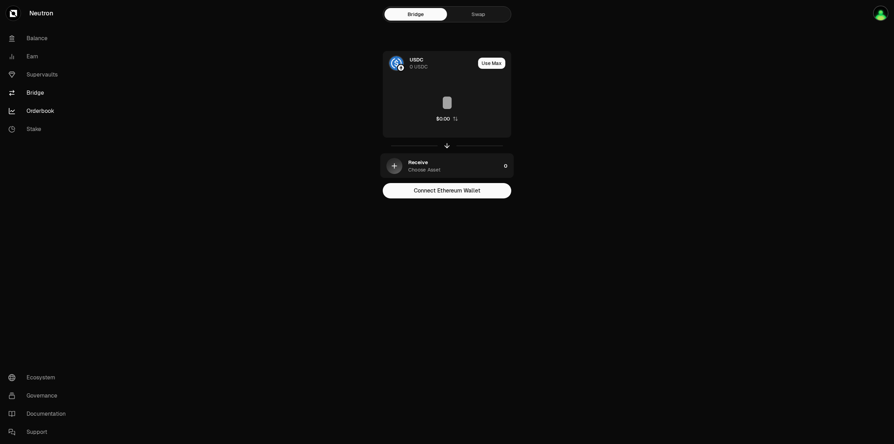
click at [38, 116] on link "Orderbook" at bounding box center [39, 111] width 73 height 18
click at [51, 74] on link "Supervaults" at bounding box center [39, 75] width 73 height 18
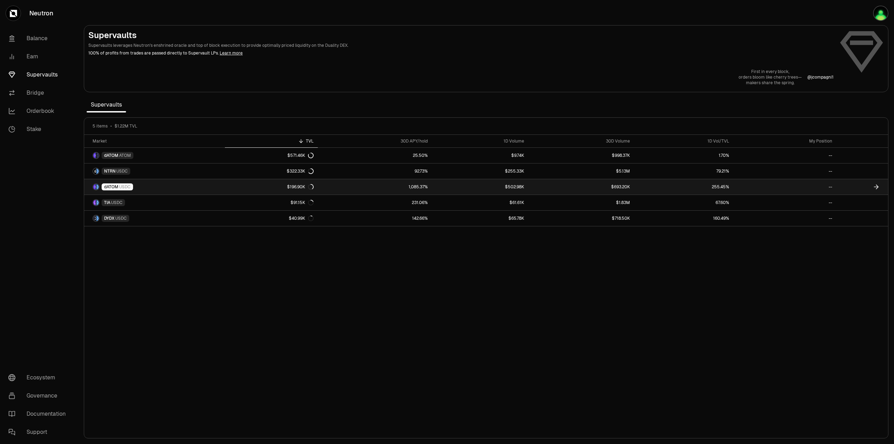
click at [114, 191] on link "dATOM USDC" at bounding box center [154, 186] width 141 height 15
click at [116, 188] on span "dATOM" at bounding box center [111, 187] width 14 height 6
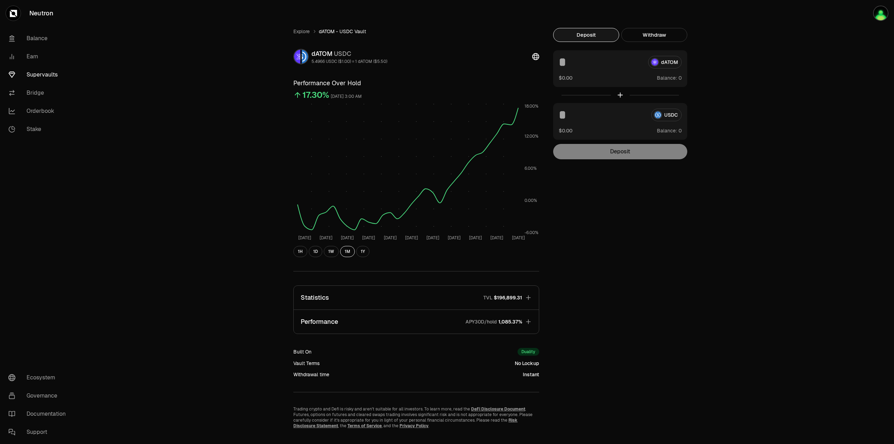
click at [29, 72] on link "Supervaults" at bounding box center [39, 75] width 73 height 18
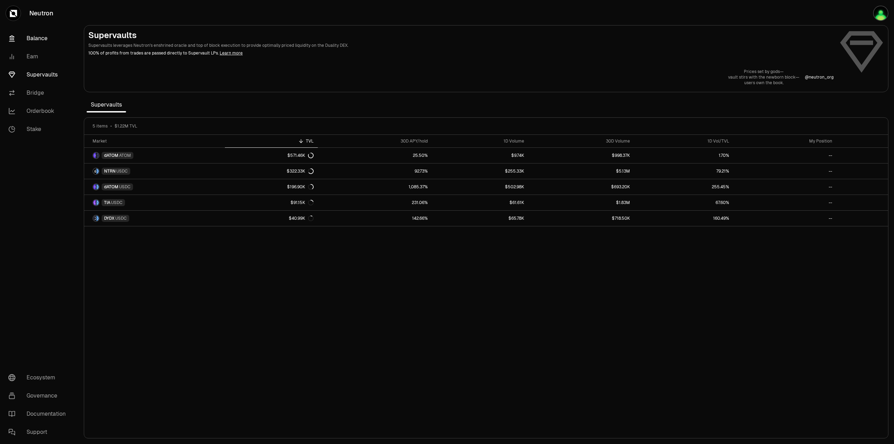
click at [37, 44] on link "Balance" at bounding box center [39, 38] width 73 height 18
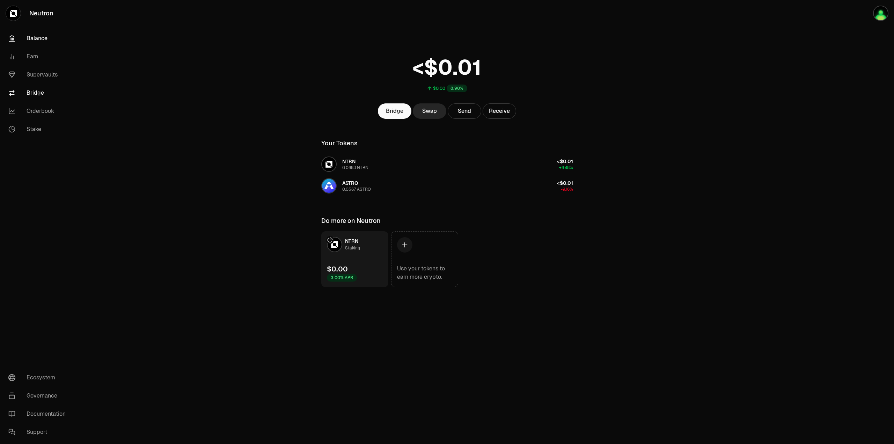
click at [35, 90] on link "Bridge" at bounding box center [39, 93] width 73 height 18
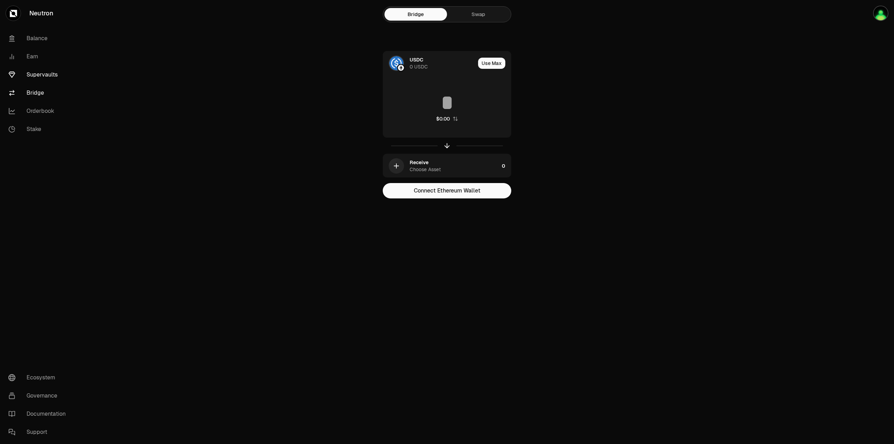
click at [37, 80] on link "Supervaults" at bounding box center [39, 75] width 73 height 18
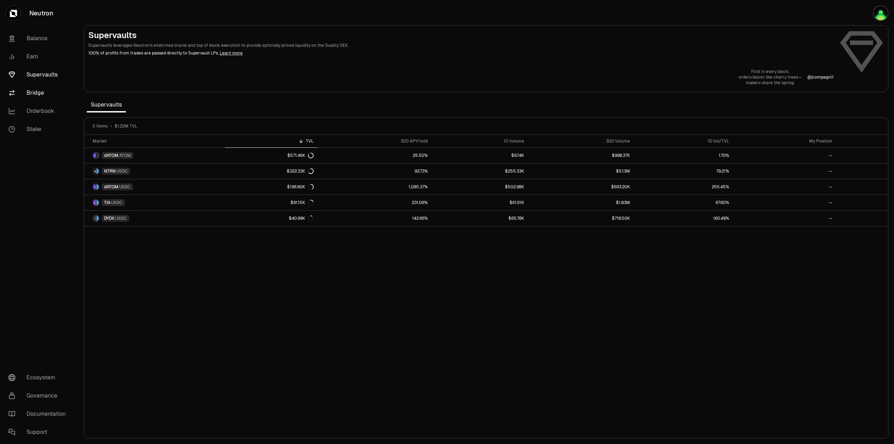
click at [34, 100] on link "Bridge" at bounding box center [39, 93] width 73 height 18
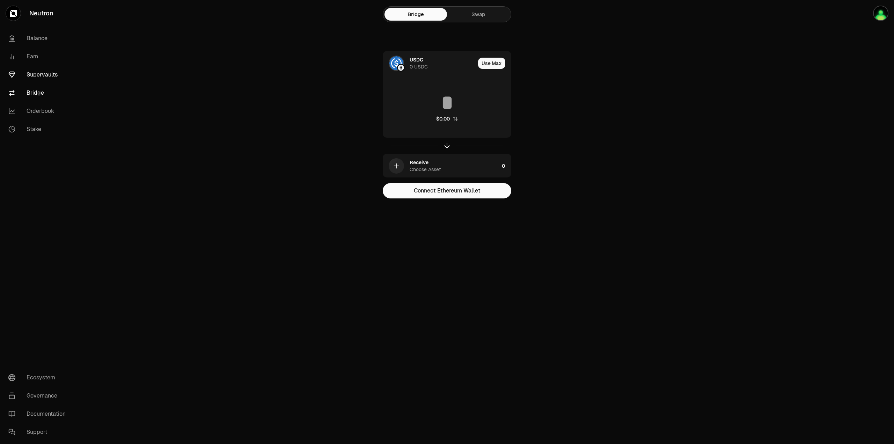
click at [42, 75] on link "Supervaults" at bounding box center [39, 75] width 73 height 18
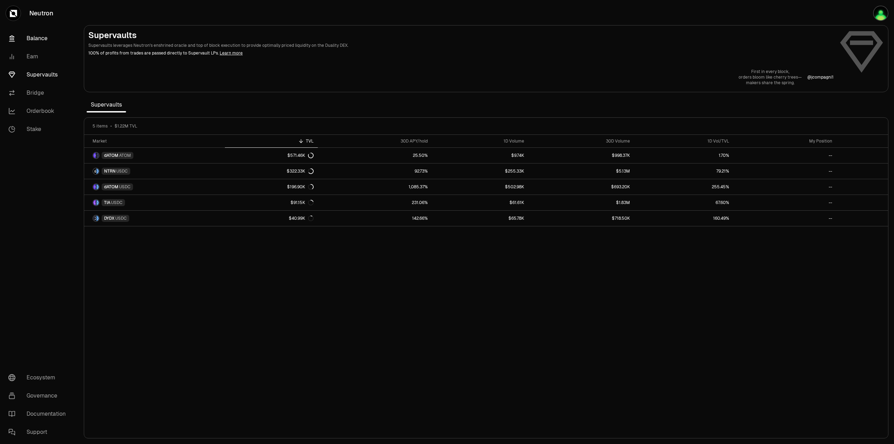
click at [36, 36] on link "Balance" at bounding box center [39, 38] width 73 height 18
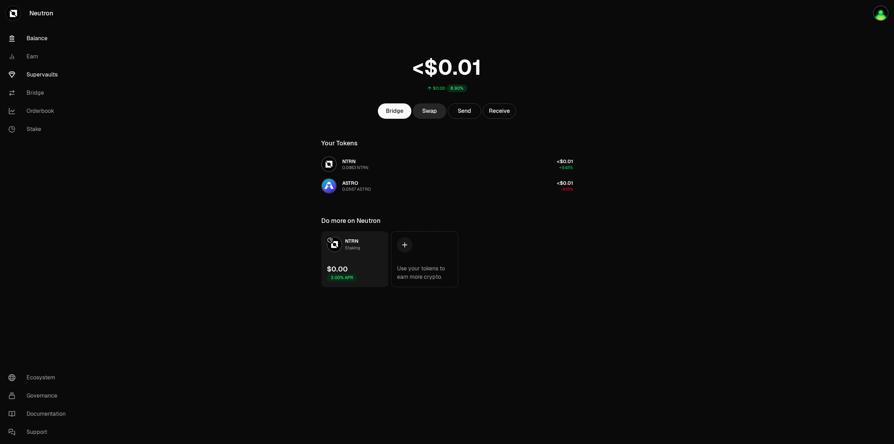
click at [36, 81] on link "Supervaults" at bounding box center [39, 75] width 73 height 18
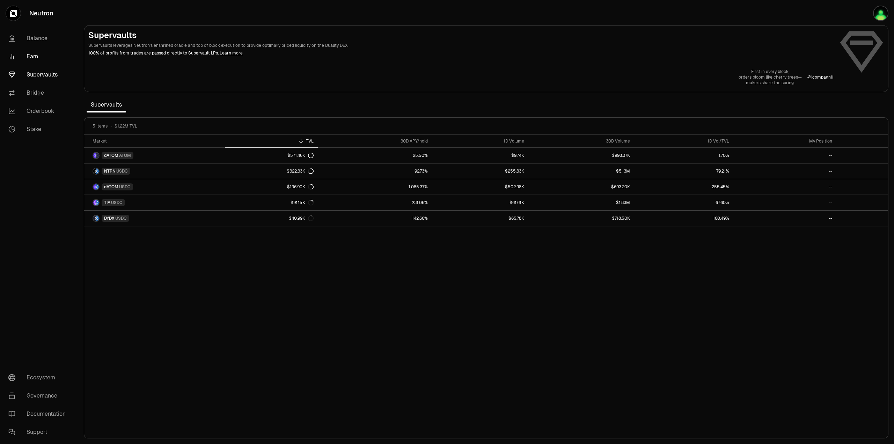
click at [30, 54] on link "Earn" at bounding box center [39, 57] width 73 height 18
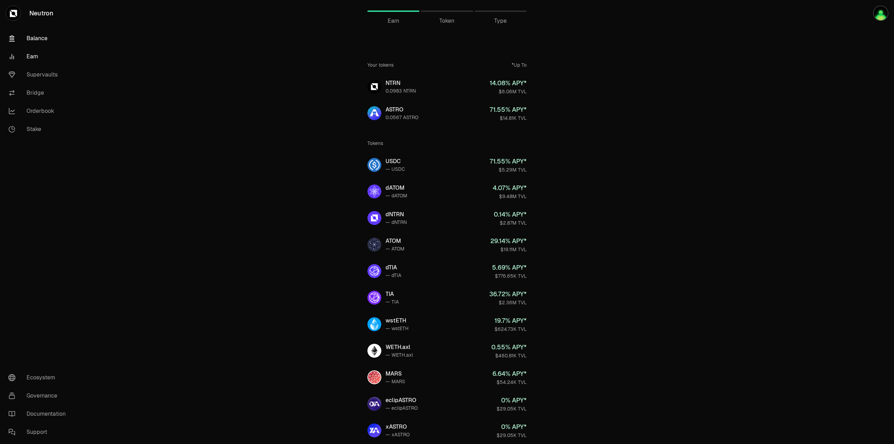
click at [36, 35] on link "Balance" at bounding box center [39, 38] width 73 height 18
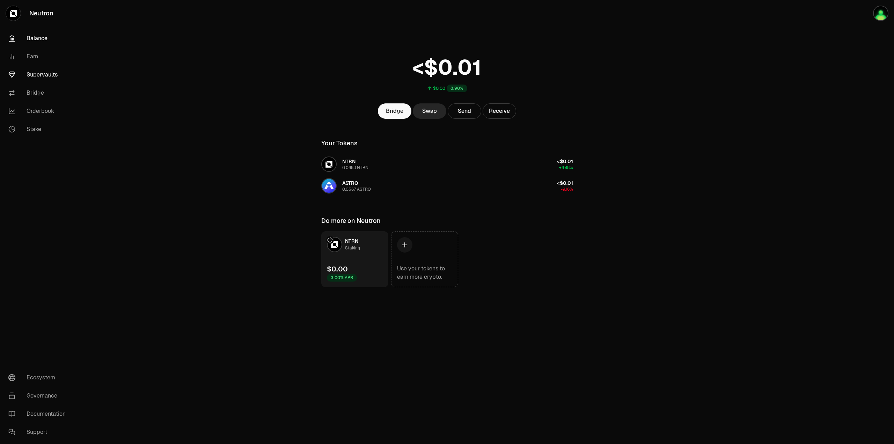
click at [36, 79] on link "Supervaults" at bounding box center [39, 75] width 73 height 18
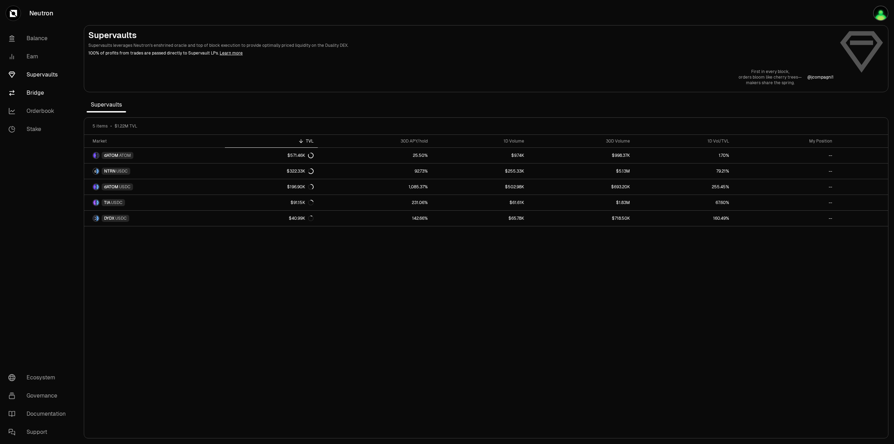
click at [32, 99] on link "Bridge" at bounding box center [39, 93] width 73 height 18
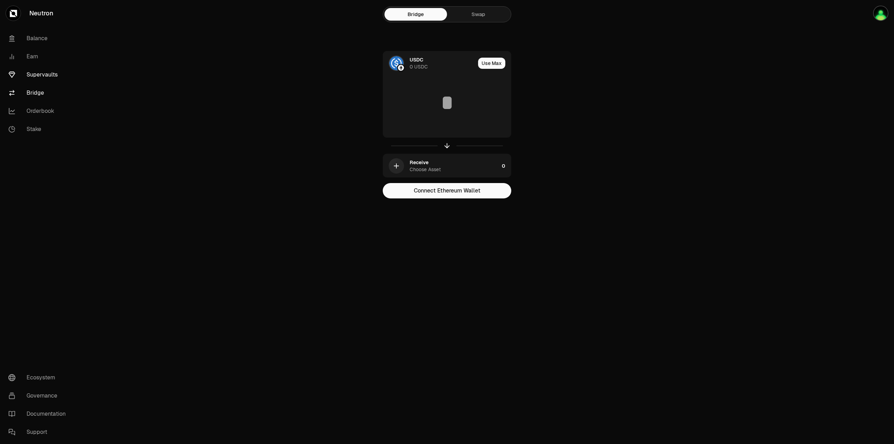
click at [43, 73] on link "Supervaults" at bounding box center [39, 75] width 73 height 18
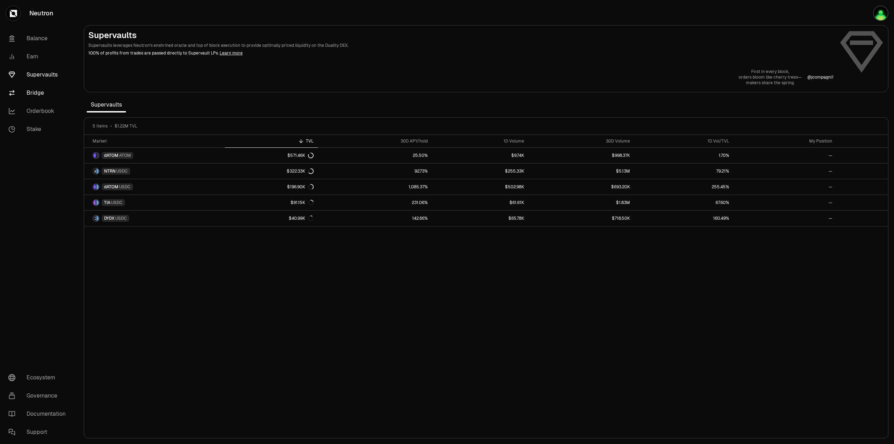
click at [40, 94] on link "Bridge" at bounding box center [39, 93] width 73 height 18
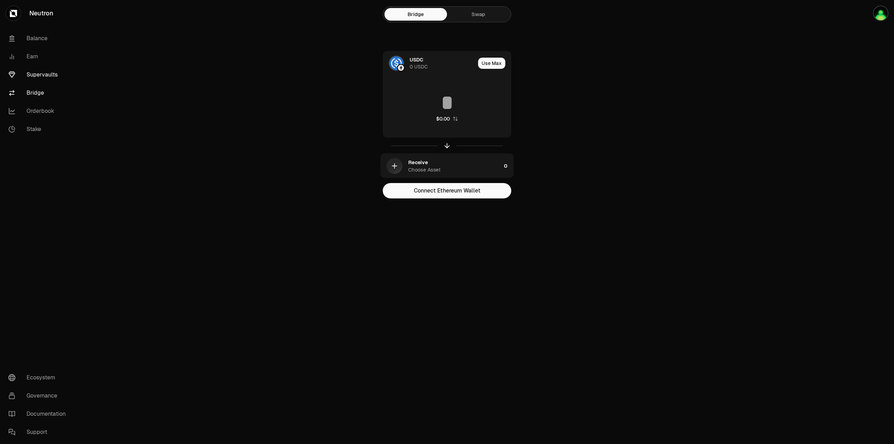
click at [43, 79] on link "Supervaults" at bounding box center [39, 75] width 73 height 18
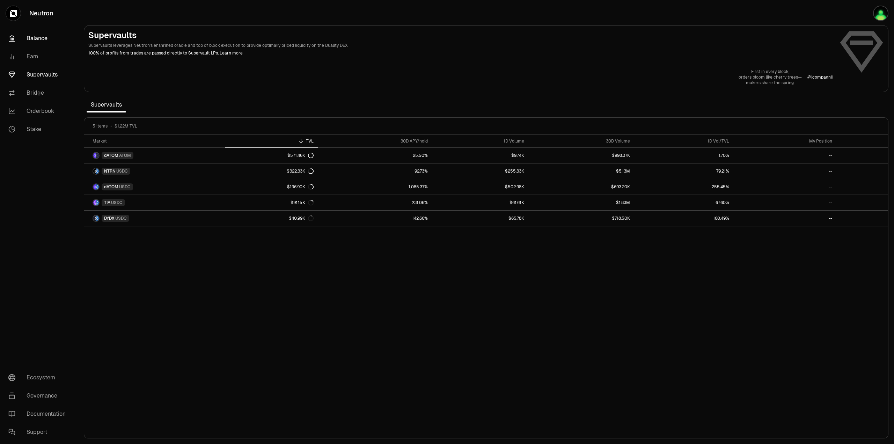
click at [38, 34] on link "Balance" at bounding box center [39, 38] width 73 height 18
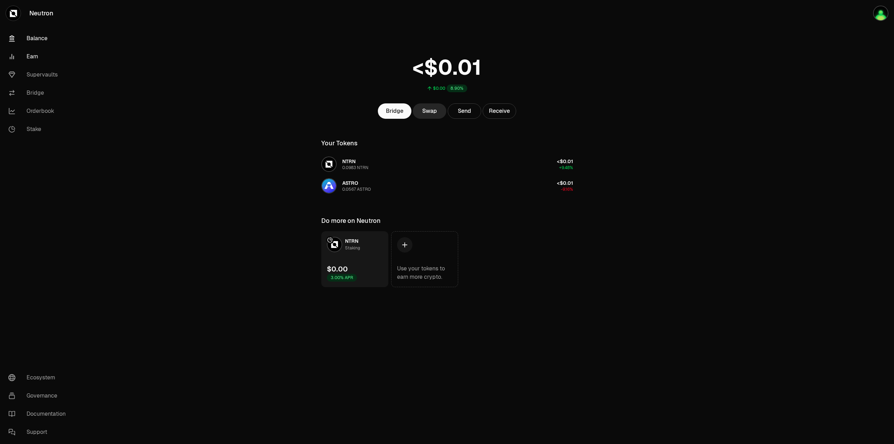
click at [34, 61] on link "Earn" at bounding box center [39, 57] width 73 height 18
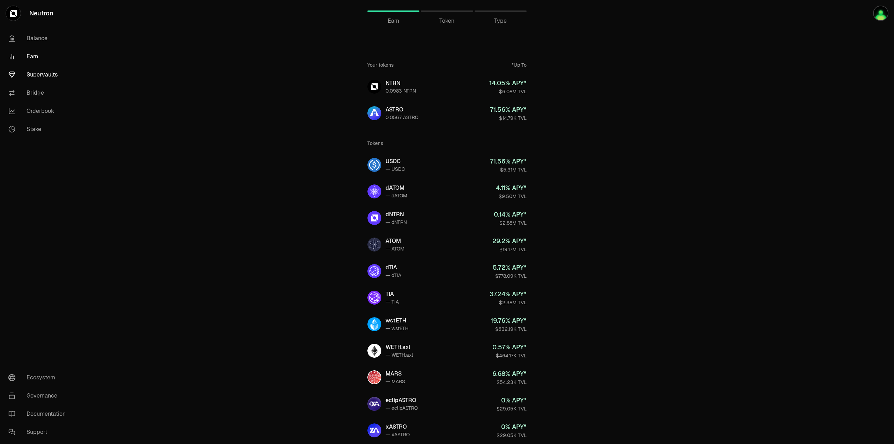
click at [34, 71] on link "Supervaults" at bounding box center [39, 75] width 73 height 18
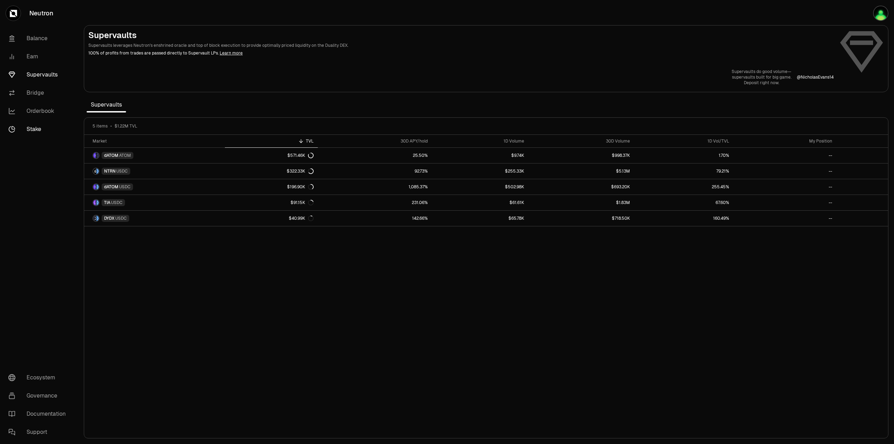
click at [39, 129] on link "Stake" at bounding box center [39, 129] width 73 height 18
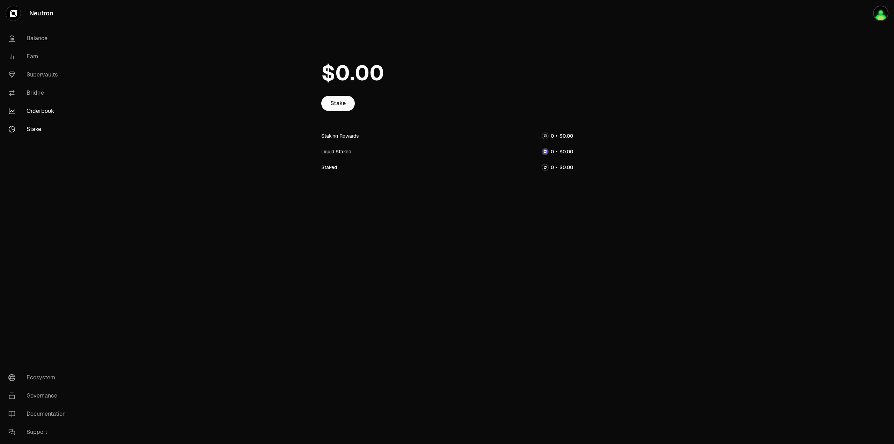
click at [40, 114] on link "Orderbook" at bounding box center [39, 111] width 73 height 18
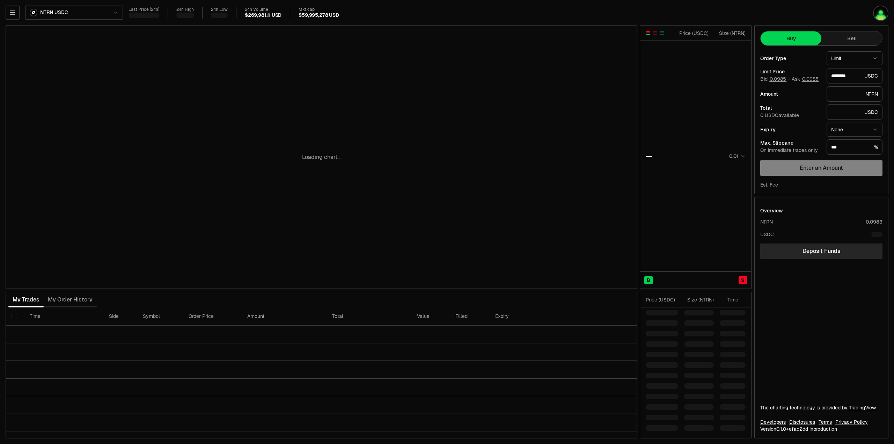
type input "********"
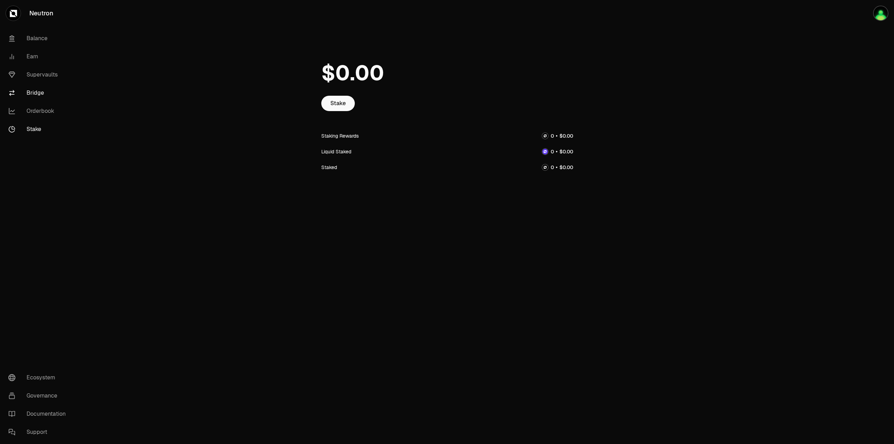
click at [38, 102] on link "Bridge" at bounding box center [39, 93] width 73 height 18
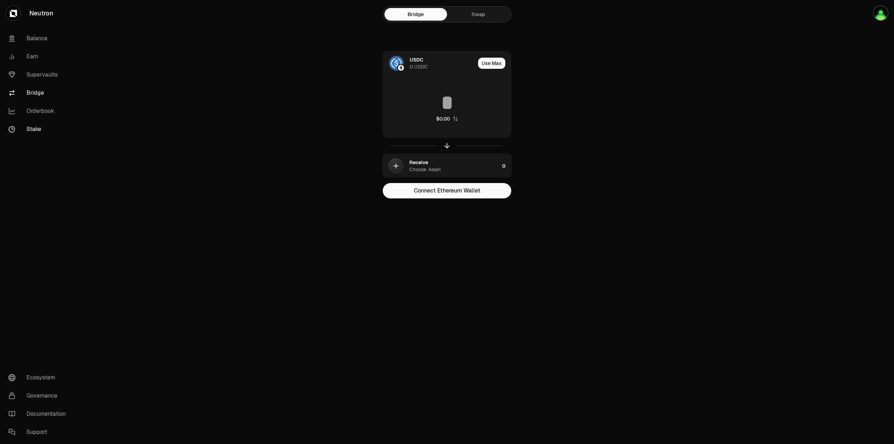
click at [35, 133] on link "Stake" at bounding box center [39, 129] width 73 height 18
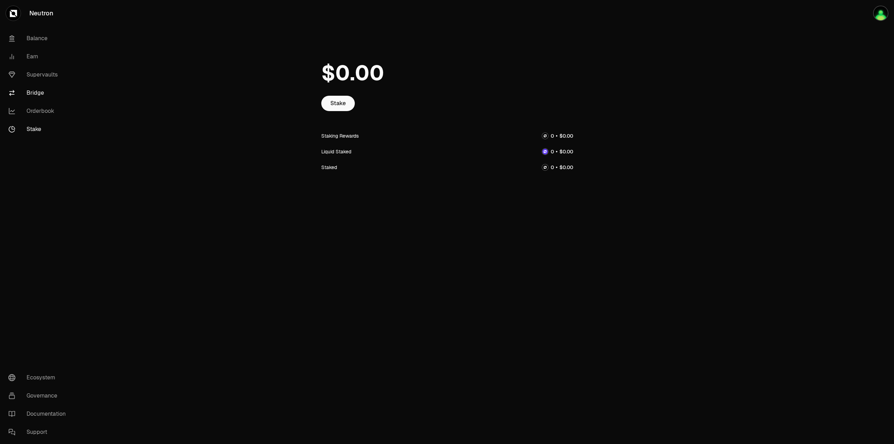
click at [43, 84] on link "Bridge" at bounding box center [39, 93] width 73 height 18
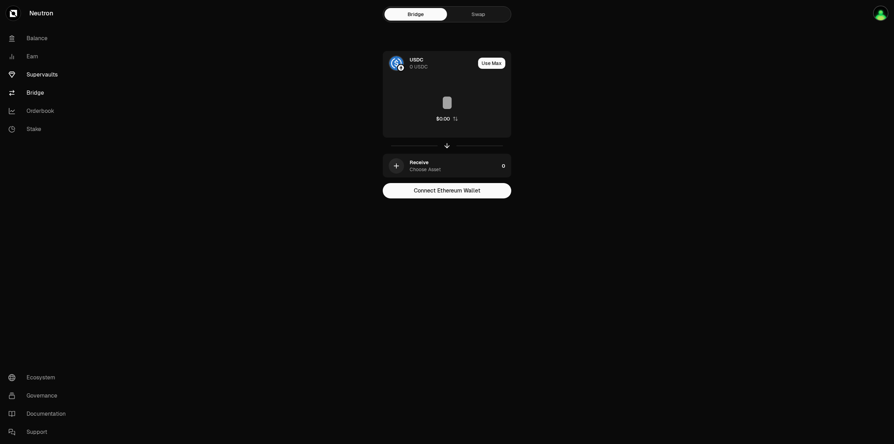
click at [42, 80] on link "Supervaults" at bounding box center [39, 75] width 73 height 18
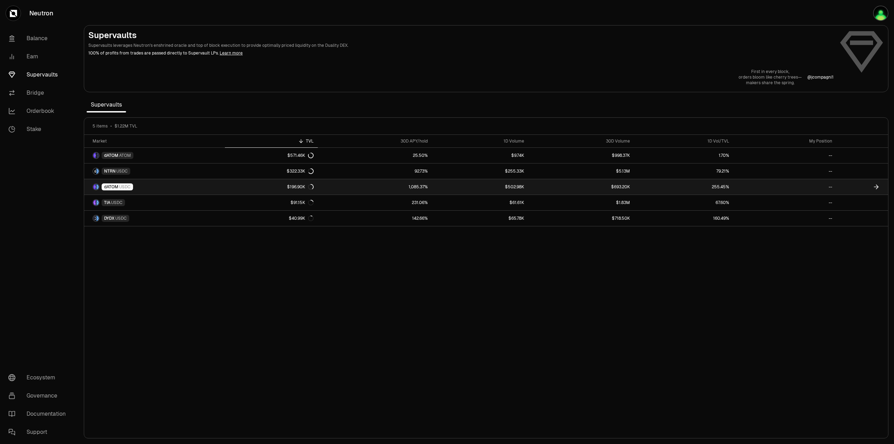
click at [115, 189] on span "dATOM" at bounding box center [111, 187] width 14 height 6
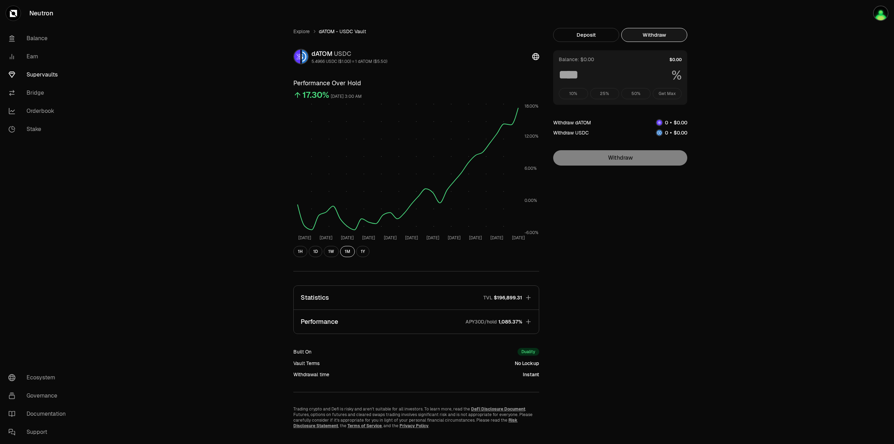
click at [653, 33] on button "Withdraw" at bounding box center [655, 35] width 66 height 14
click at [611, 35] on button "Deposit" at bounding box center [586, 35] width 66 height 14
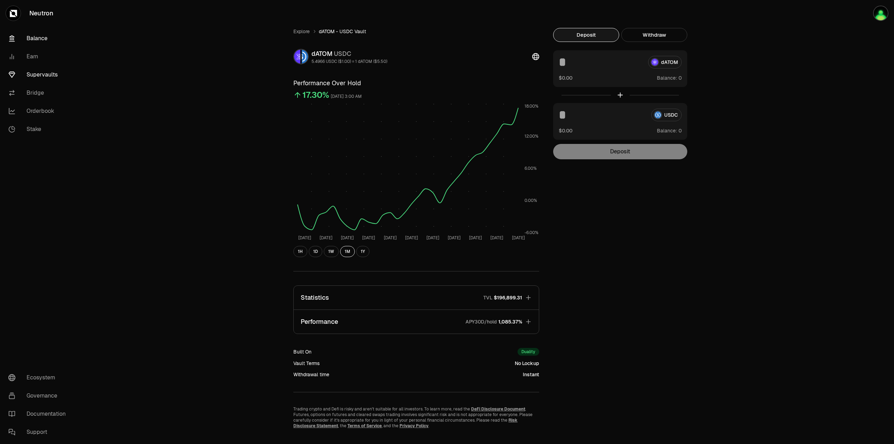
click at [43, 36] on link "Balance" at bounding box center [39, 38] width 73 height 18
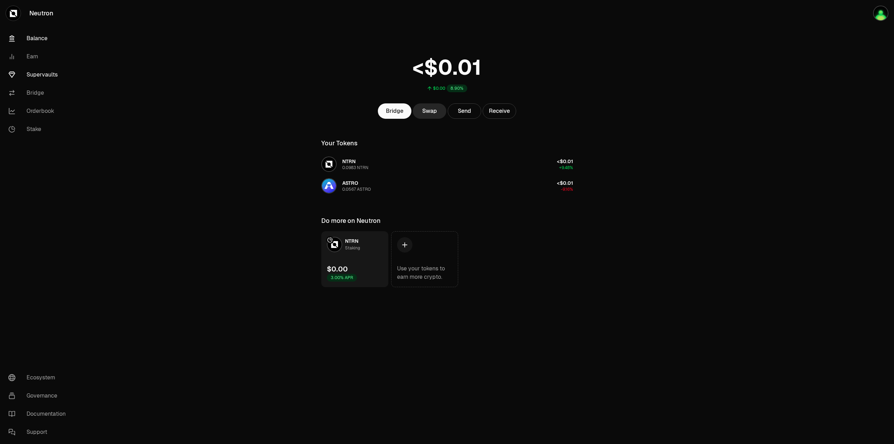
click at [27, 80] on link "Supervaults" at bounding box center [39, 75] width 73 height 18
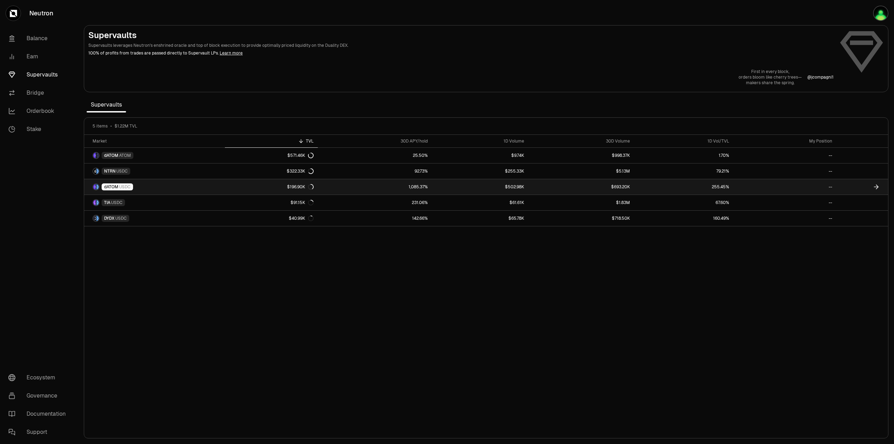
click at [110, 186] on span "dATOM" at bounding box center [111, 187] width 14 height 6
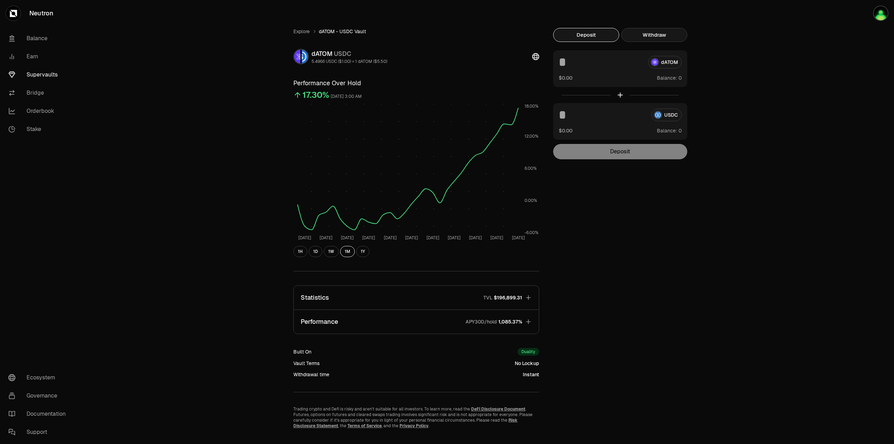
click at [633, 32] on button "Withdraw" at bounding box center [655, 35] width 66 height 14
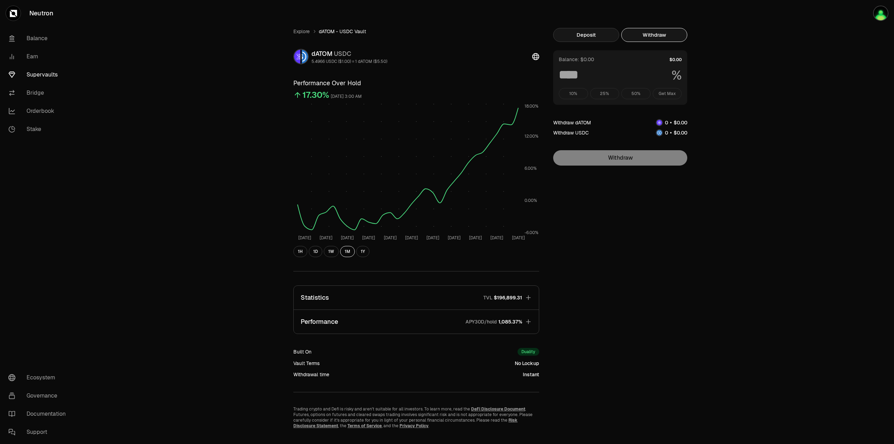
click at [593, 34] on button "Deposit" at bounding box center [586, 35] width 66 height 14
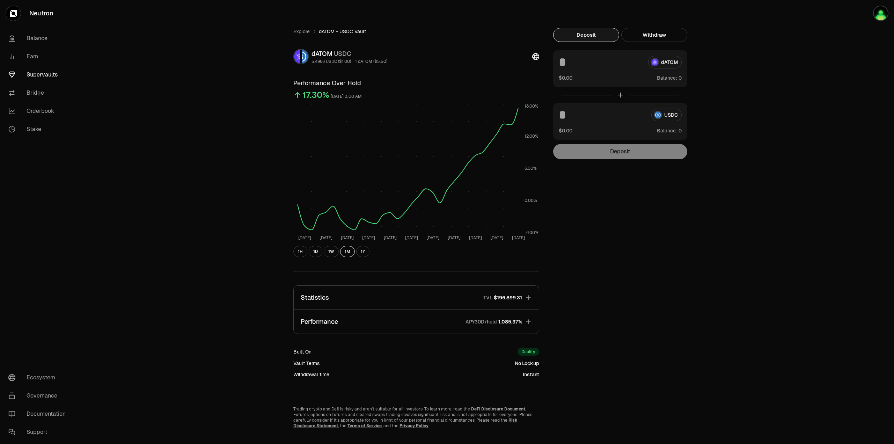
click at [535, 55] on icon at bounding box center [535, 56] width 7 height 7
click at [38, 45] on link "Balance" at bounding box center [39, 38] width 73 height 18
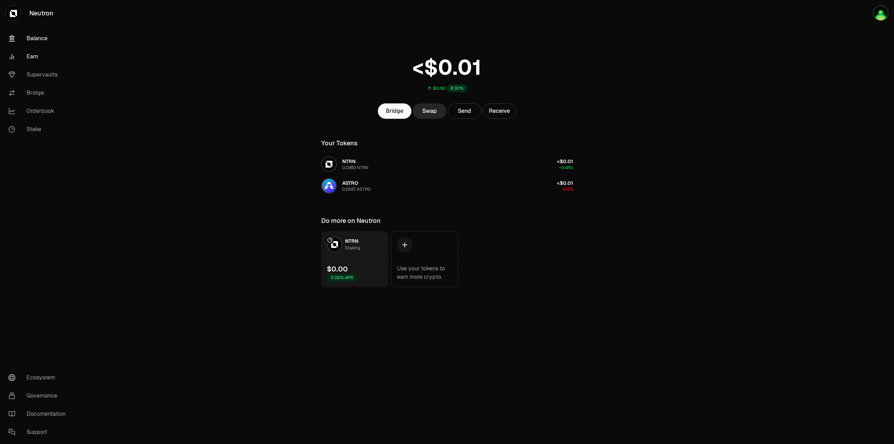
click at [30, 61] on link "Earn" at bounding box center [39, 57] width 73 height 18
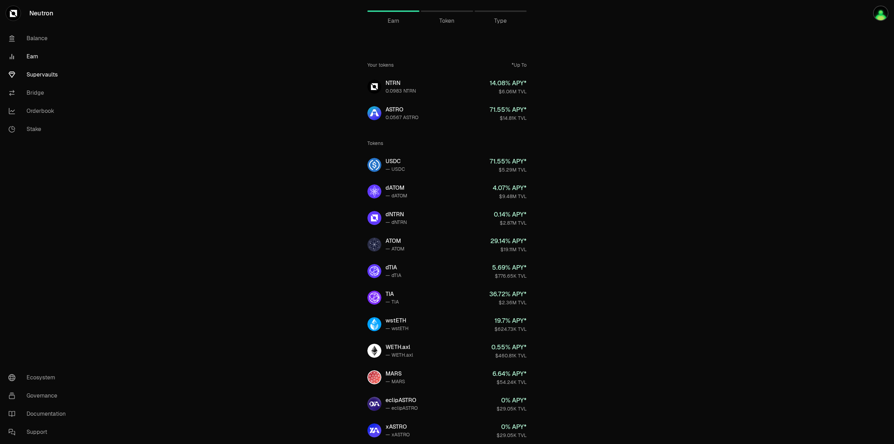
click at [34, 72] on link "Supervaults" at bounding box center [39, 75] width 73 height 18
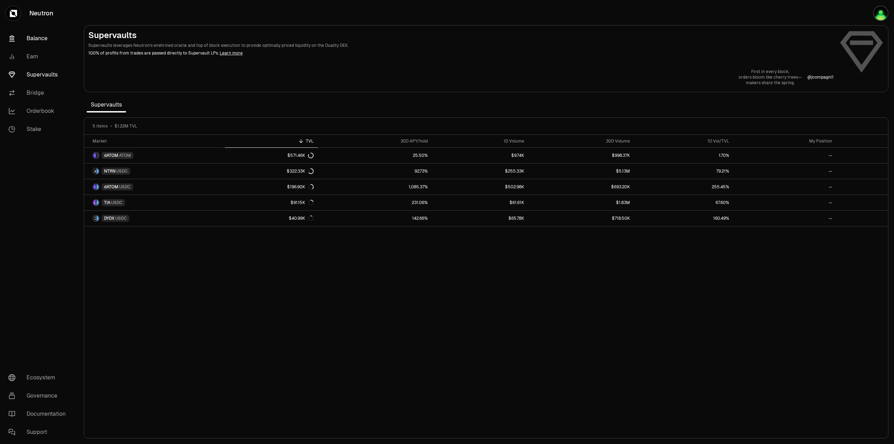
click at [31, 44] on link "Balance" at bounding box center [39, 38] width 73 height 18
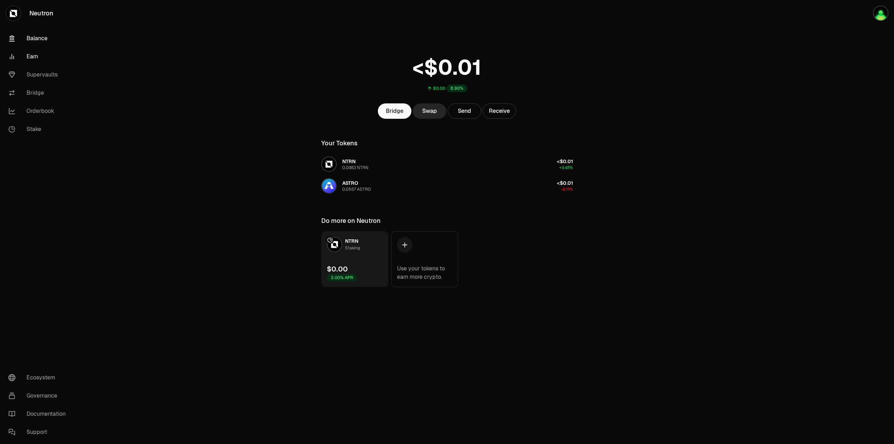
click at [28, 65] on link "Earn" at bounding box center [39, 57] width 73 height 18
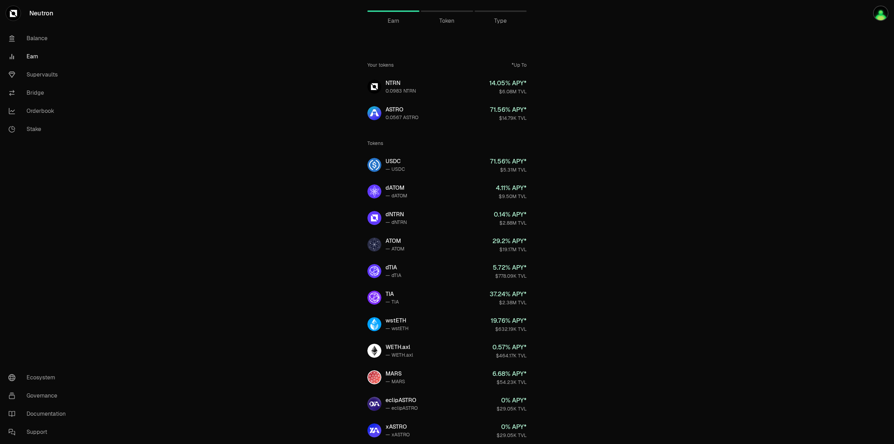
click at [439, 23] on span "Token" at bounding box center [446, 21] width 15 height 8
click at [461, 22] on div "Token" at bounding box center [447, 21] width 52 height 8
click at [448, 22] on span "Token" at bounding box center [446, 21] width 15 height 8
click at [441, 16] on div "Token" at bounding box center [447, 11] width 52 height 17
click at [441, 9] on div "Token" at bounding box center [447, 11] width 52 height 17
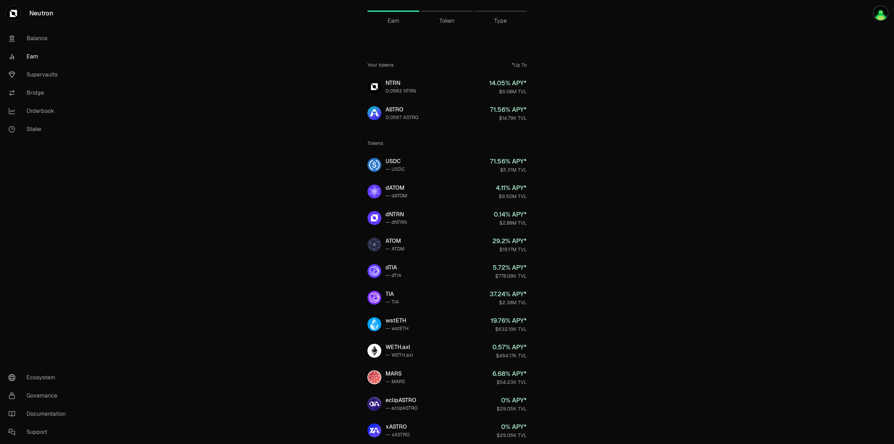
click at [458, 15] on div "Token" at bounding box center [447, 11] width 52 height 17
click at [445, 24] on span "Token" at bounding box center [446, 21] width 15 height 8
click at [37, 36] on link "Balance" at bounding box center [39, 38] width 73 height 18
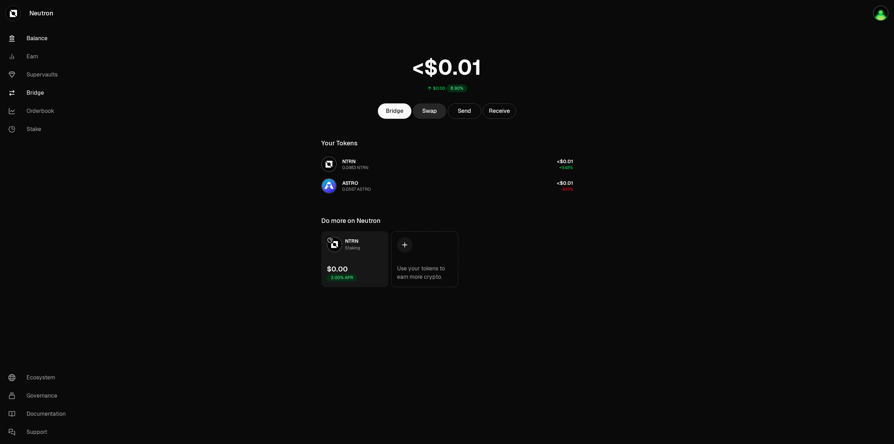
click at [35, 91] on link "Bridge" at bounding box center [39, 93] width 73 height 18
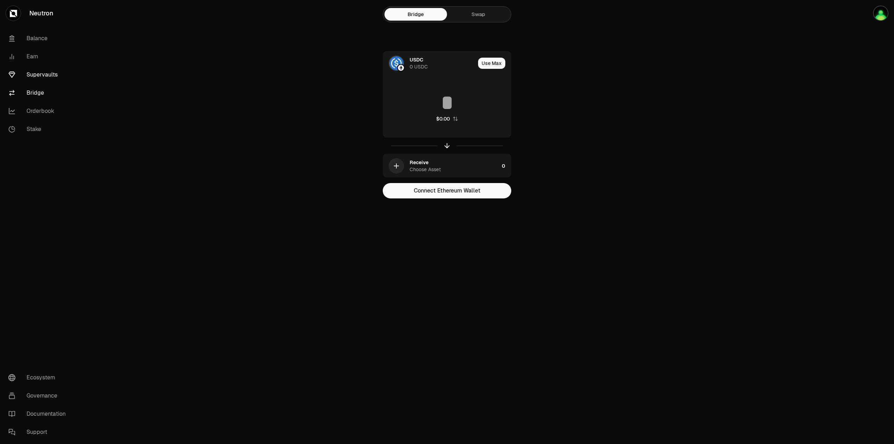
click at [38, 75] on link "Supervaults" at bounding box center [39, 75] width 73 height 18
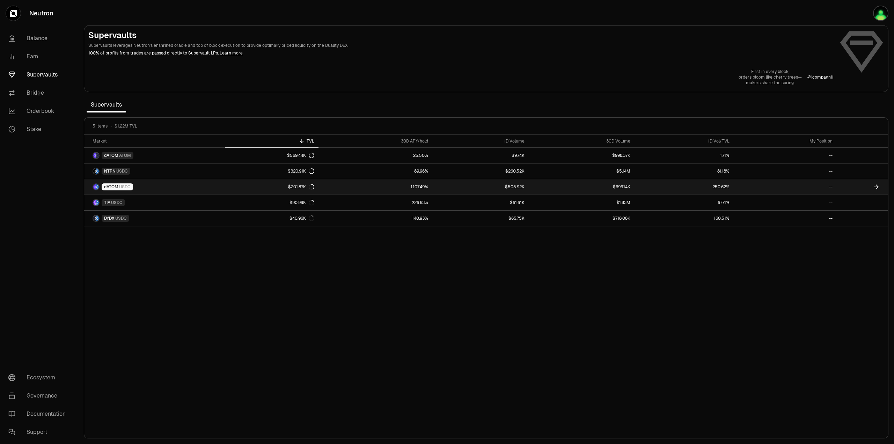
click at [241, 189] on link "$201.87K" at bounding box center [272, 186] width 94 height 15
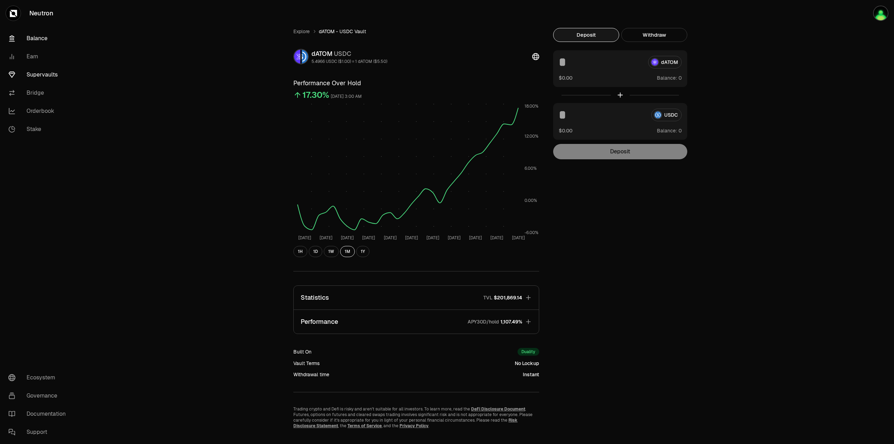
click at [34, 41] on link "Balance" at bounding box center [39, 38] width 73 height 18
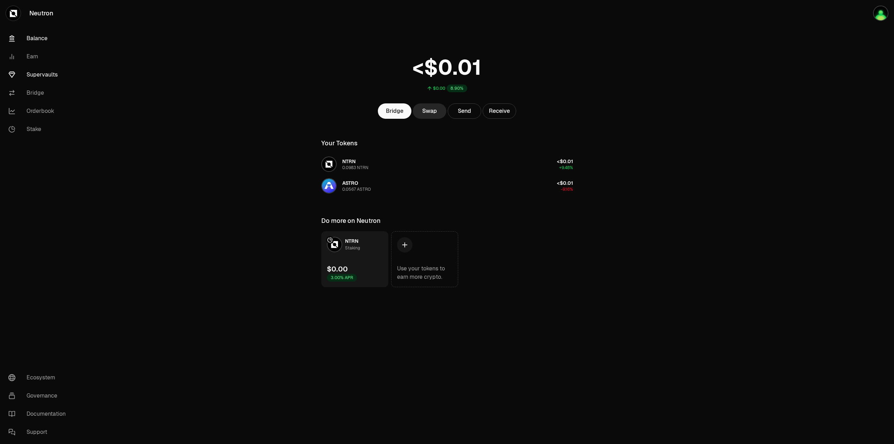
click at [32, 77] on link "Supervaults" at bounding box center [39, 75] width 73 height 18
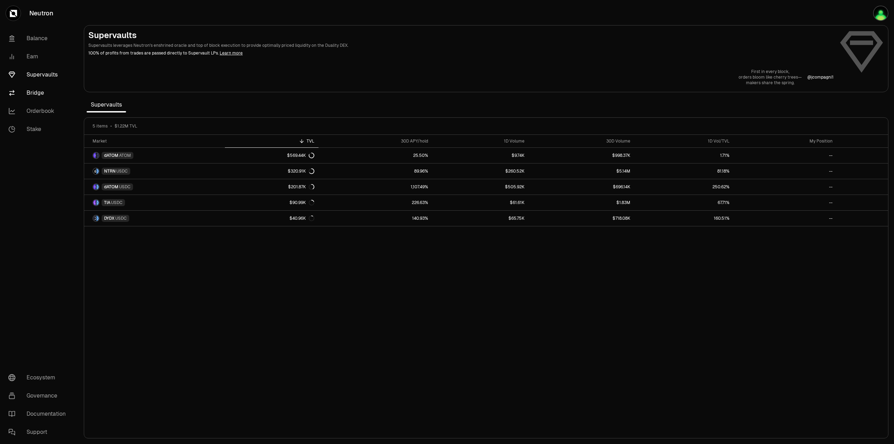
click at [32, 96] on link "Bridge" at bounding box center [39, 93] width 73 height 18
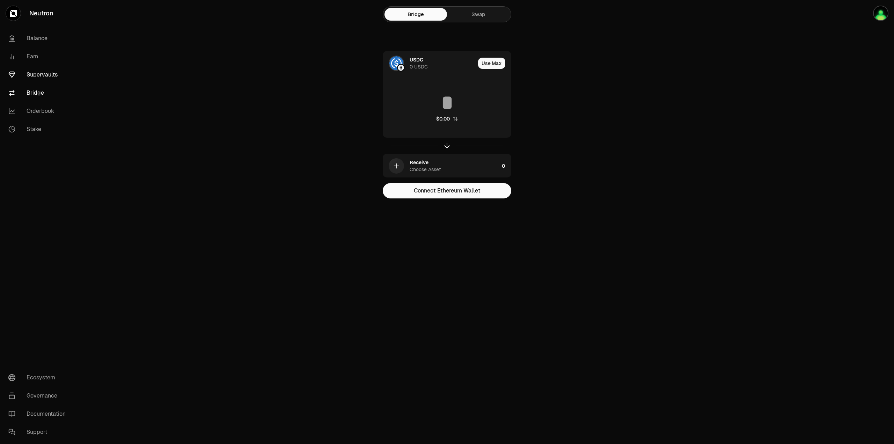
click at [48, 74] on link "Supervaults" at bounding box center [39, 75] width 73 height 18
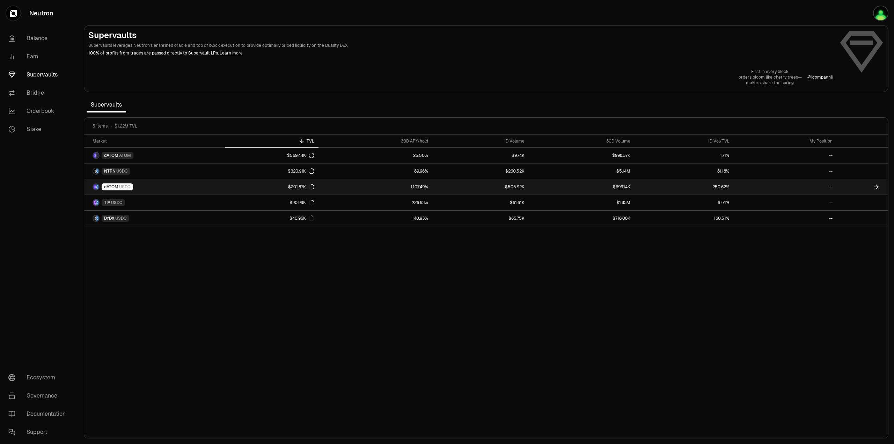
click at [117, 188] on span "dATOM" at bounding box center [111, 187] width 14 height 6
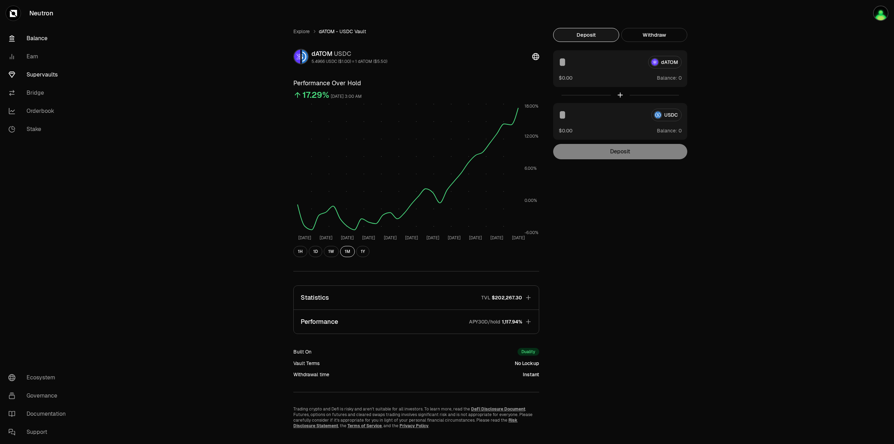
click at [37, 41] on link "Balance" at bounding box center [39, 38] width 73 height 18
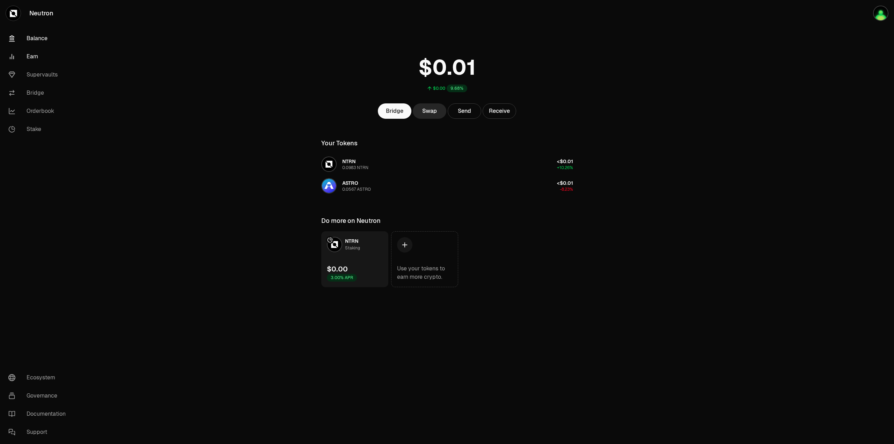
click at [32, 56] on link "Earn" at bounding box center [39, 57] width 73 height 18
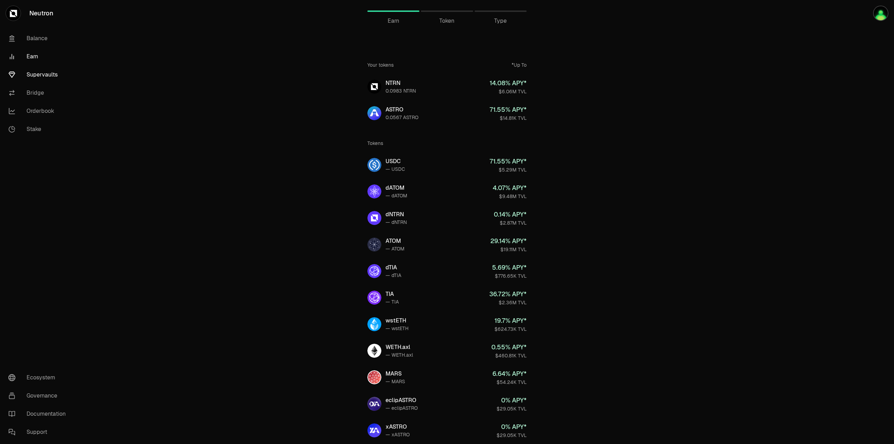
click at [46, 70] on link "Supervaults" at bounding box center [39, 75] width 73 height 18
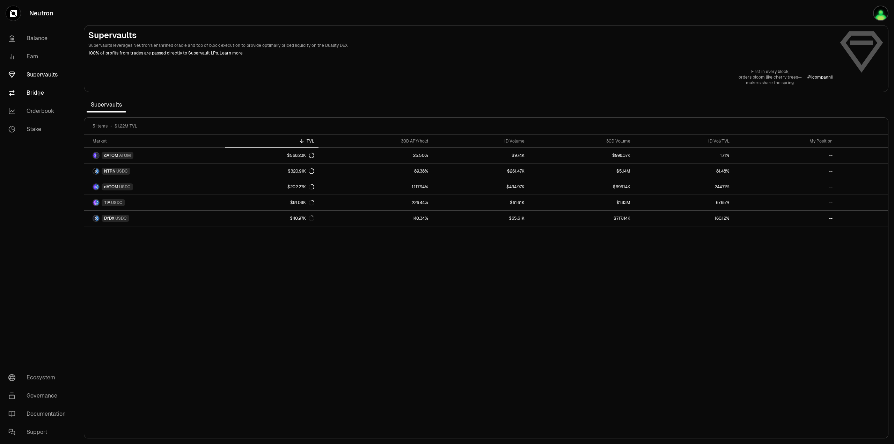
click at [35, 91] on link "Bridge" at bounding box center [39, 93] width 73 height 18
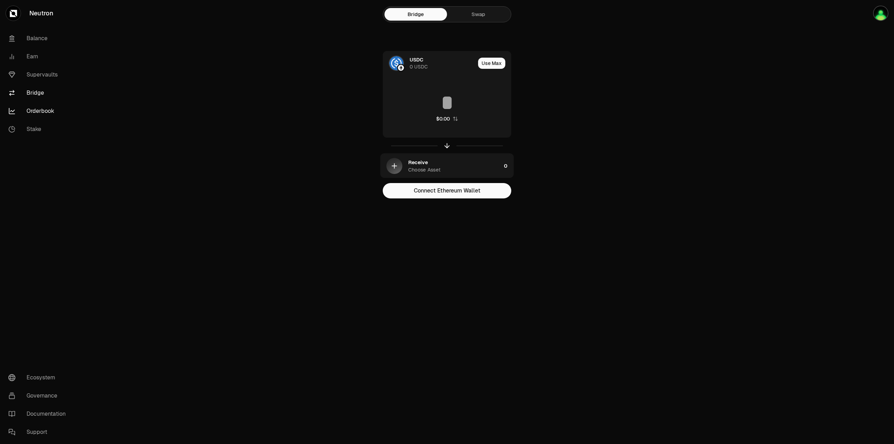
click at [45, 112] on link "Orderbook" at bounding box center [39, 111] width 73 height 18
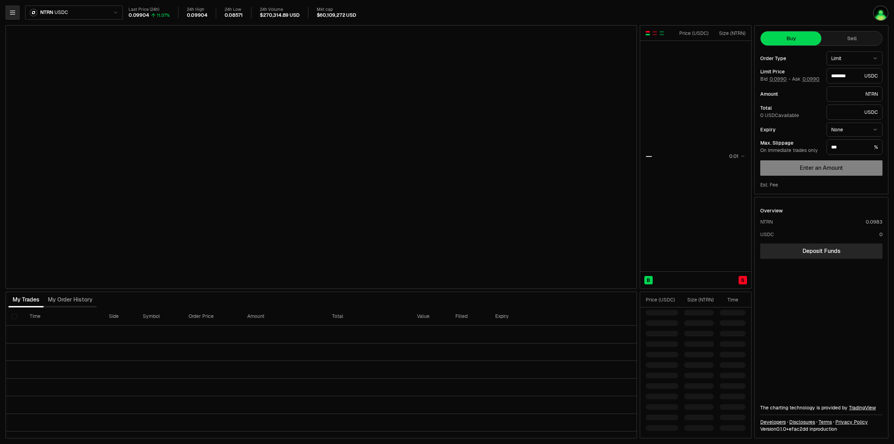
click at [13, 11] on icon "button" at bounding box center [12, 12] width 7 height 7
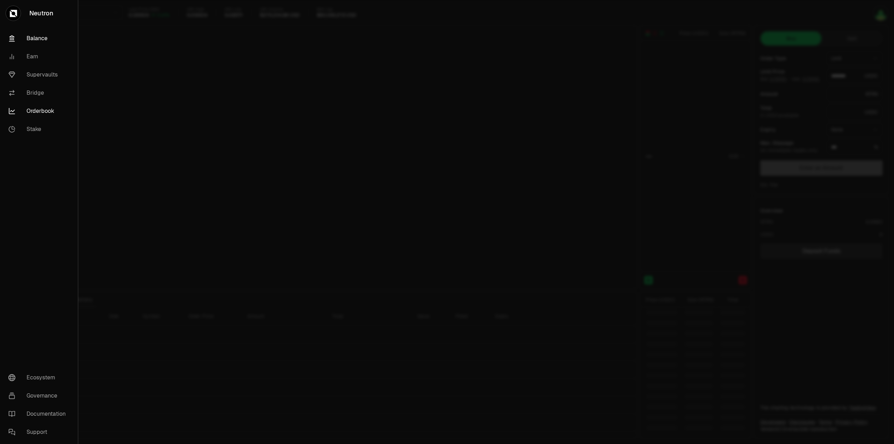
type input "********"
click at [37, 30] on link "Balance" at bounding box center [39, 38] width 72 height 18
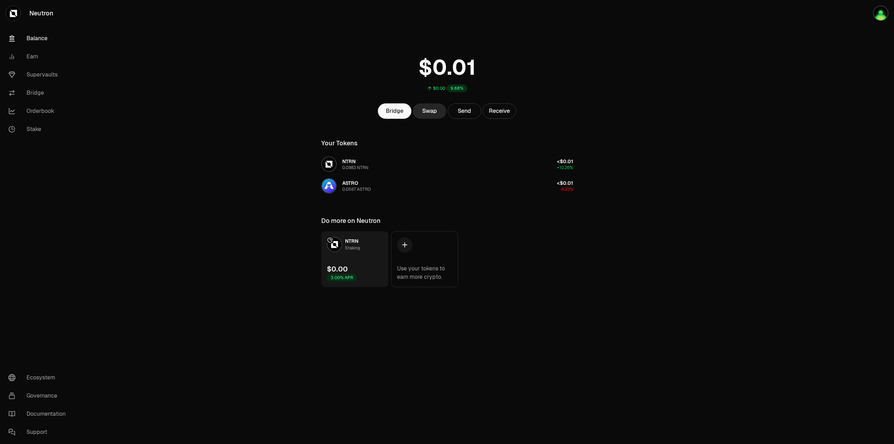
click at [165, 59] on main "$0.00 9.68% Bridge Swap Send Receive Your Tokens NTRN 0.0983 NTRN <$0.01 +10.26…" at bounding box center [486, 157] width 816 height 315
click at [25, 60] on link "Earn" at bounding box center [39, 57] width 73 height 18
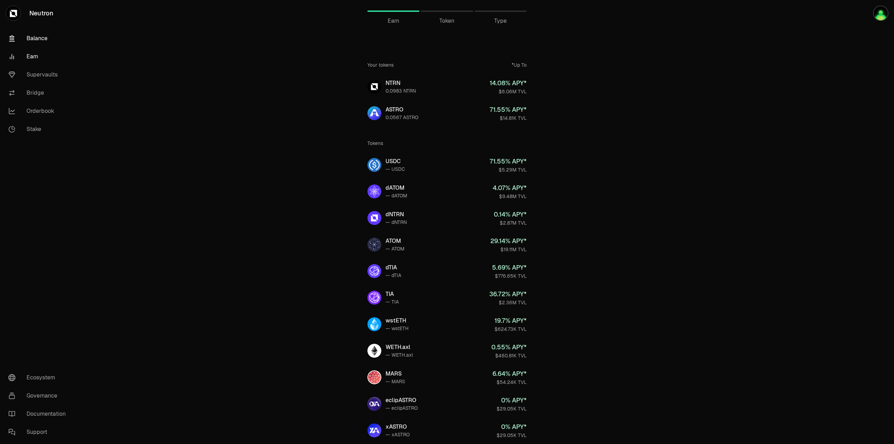
click at [45, 38] on link "Balance" at bounding box center [39, 38] width 73 height 18
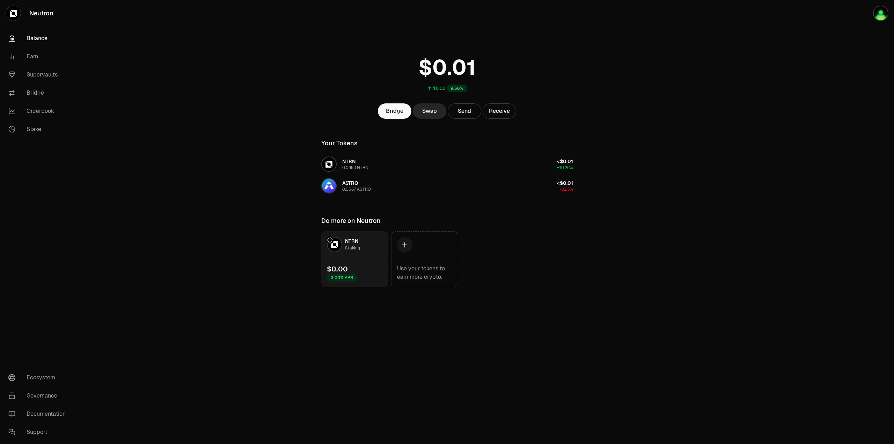
click at [690, 42] on main "$0.00 9.68% Bridge Swap Send Receive Your Tokens NTRN 0.0983 NTRN <$0.01 +10.26…" at bounding box center [486, 157] width 816 height 315
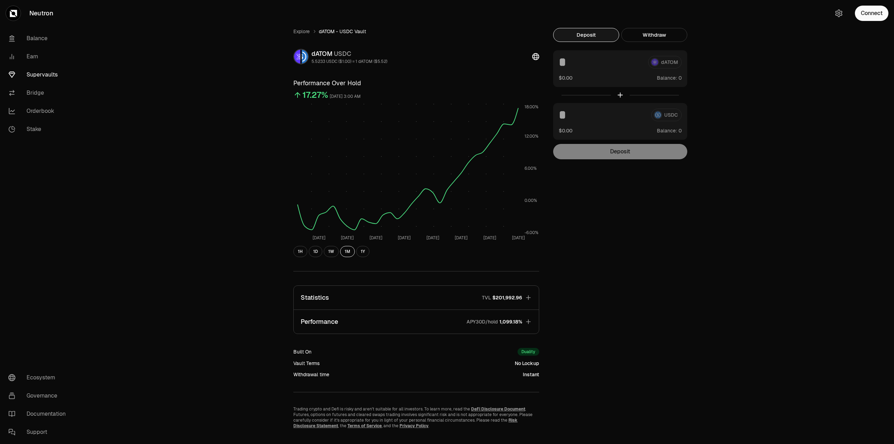
click at [516, 324] on span "1,099.18%" at bounding box center [511, 321] width 23 height 7
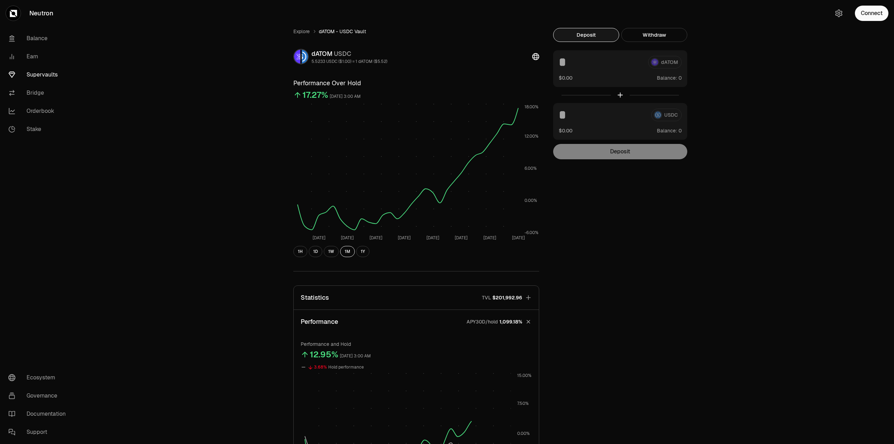
click at [517, 322] on span "1,099.18%" at bounding box center [511, 321] width 23 height 7
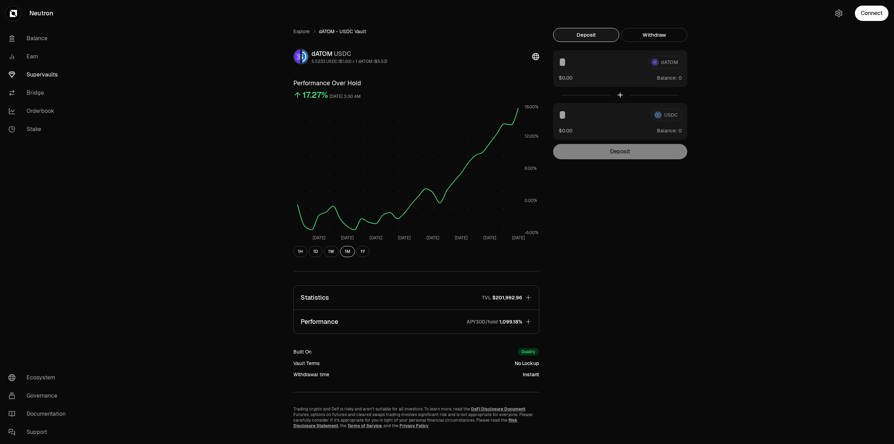
click at [519, 327] on button "Performance APY30D/hold 1,099.18%" at bounding box center [416, 322] width 245 height 24
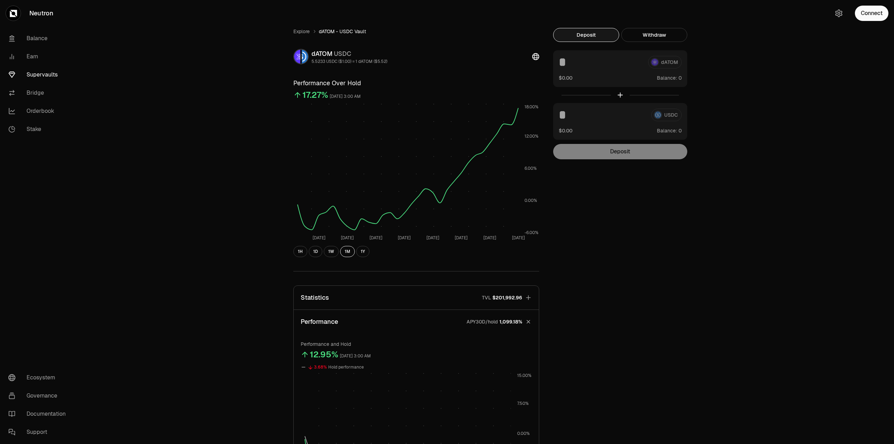
click at [499, 322] on div "APY30D/hold 1,099.18%" at bounding box center [495, 321] width 56 height 7
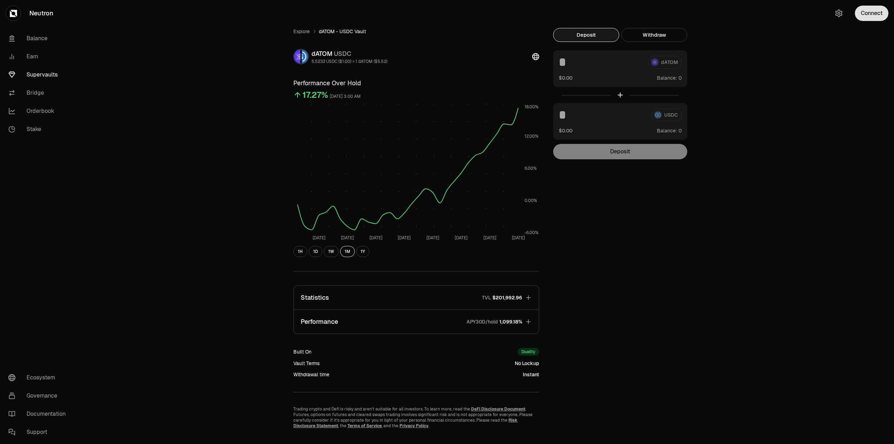
click at [869, 20] on button "Connect" at bounding box center [872, 13] width 34 height 15
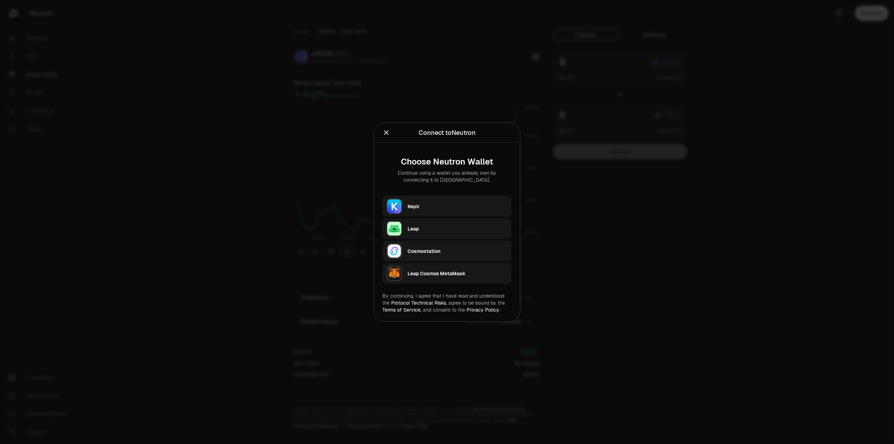
click at [416, 203] on div "Keplr" at bounding box center [458, 206] width 100 height 7
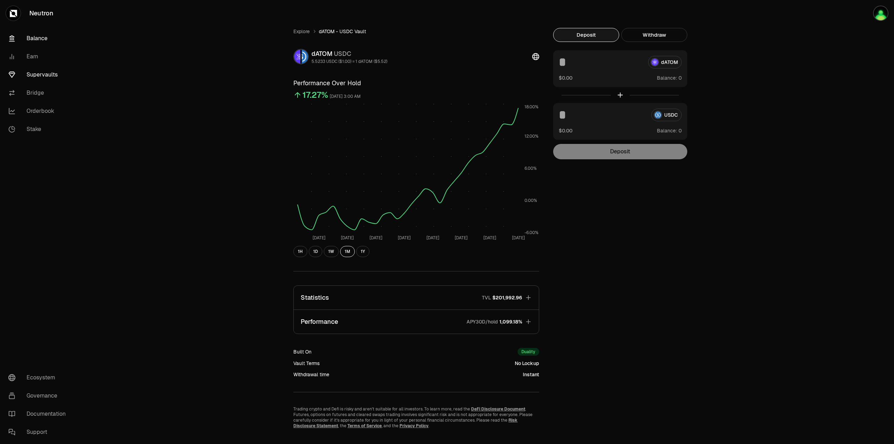
click at [35, 36] on link "Balance" at bounding box center [39, 38] width 73 height 18
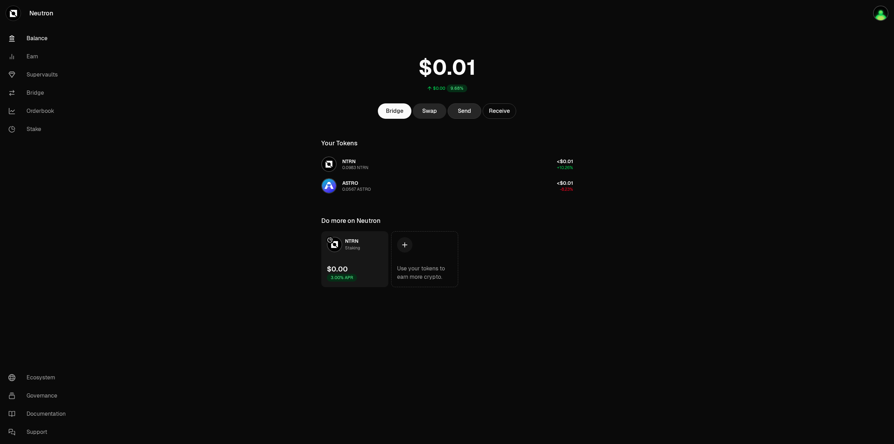
click at [450, 110] on button "Send" at bounding box center [465, 110] width 34 height 15
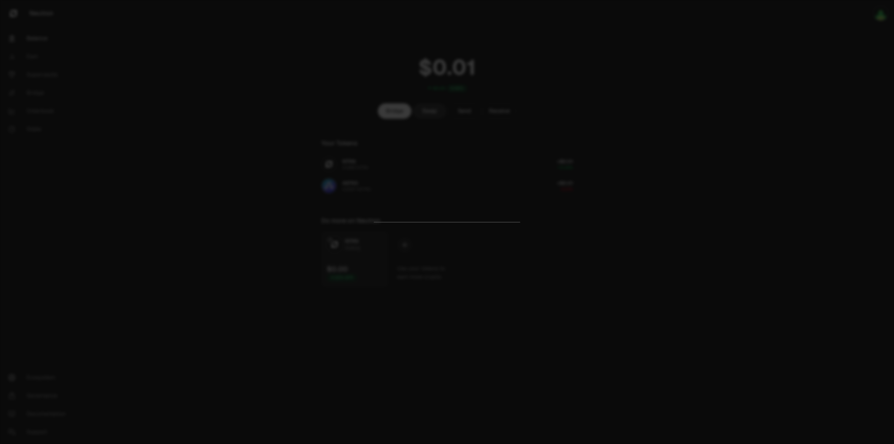
click at [547, 297] on div at bounding box center [447, 222] width 894 height 444
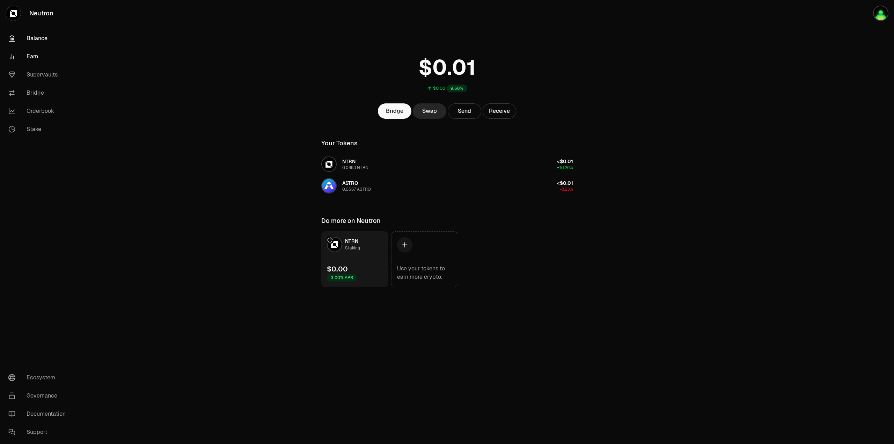
click at [24, 60] on link "Earn" at bounding box center [39, 57] width 73 height 18
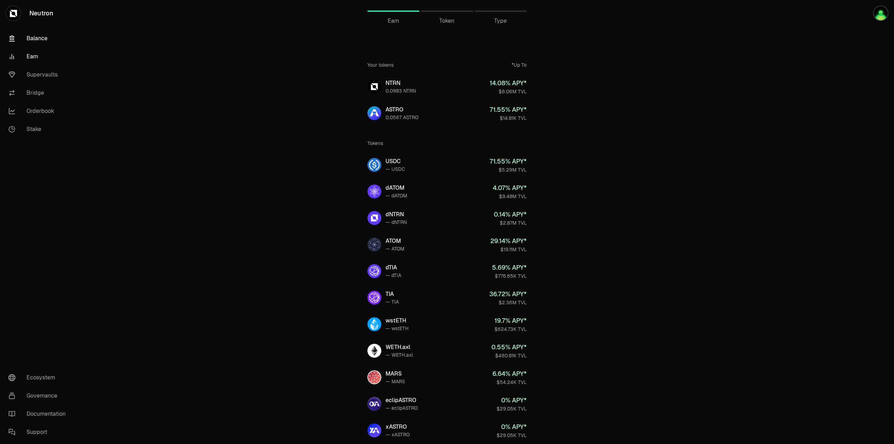
click at [41, 39] on link "Balance" at bounding box center [39, 38] width 73 height 18
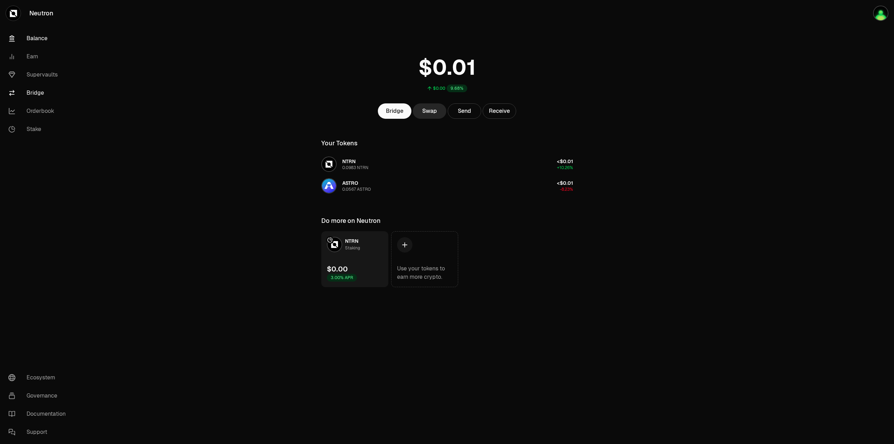
click at [33, 89] on link "Bridge" at bounding box center [39, 93] width 73 height 18
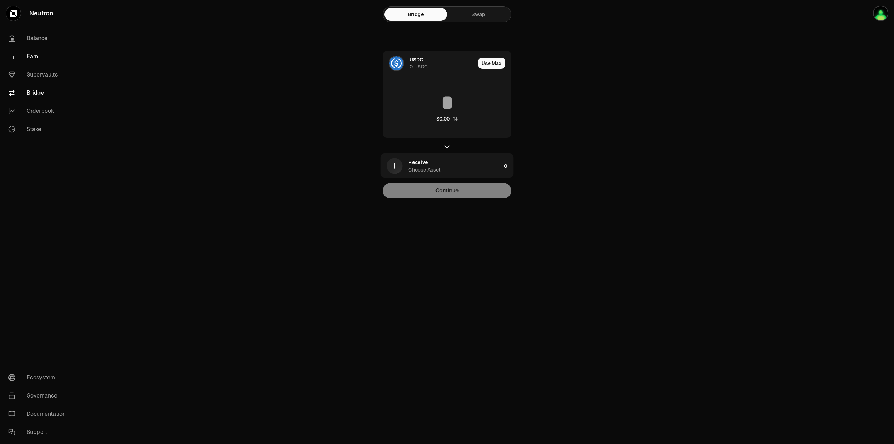
click at [38, 52] on link "Earn" at bounding box center [39, 57] width 73 height 18
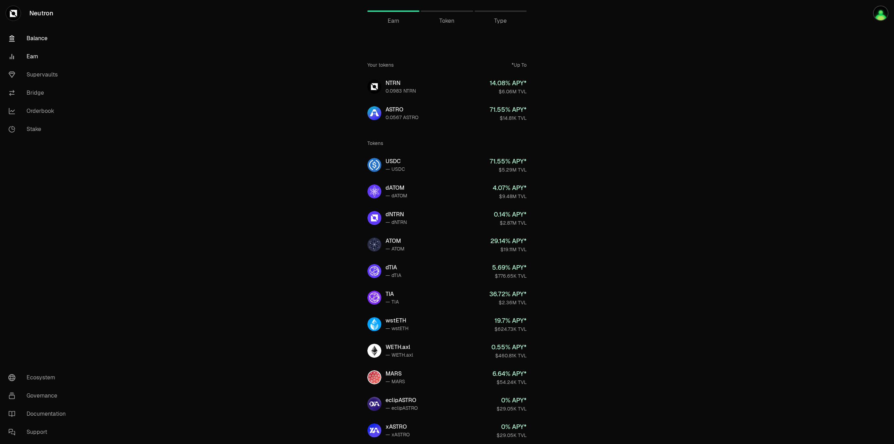
click at [38, 40] on link "Balance" at bounding box center [39, 38] width 73 height 18
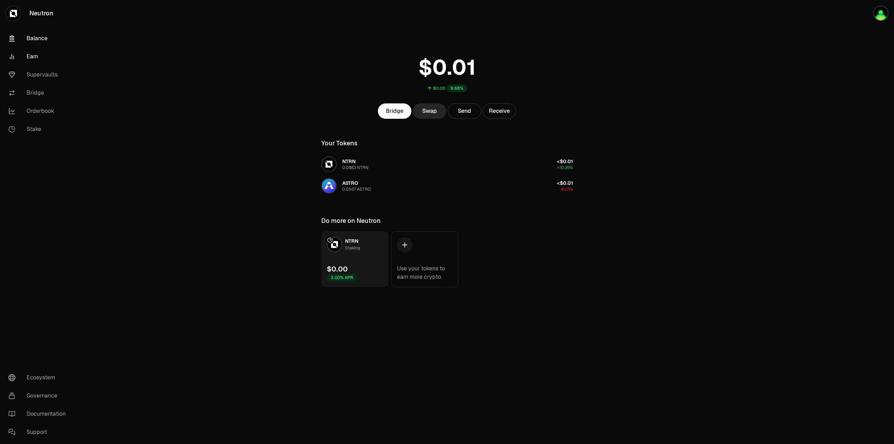
click at [34, 52] on link "Earn" at bounding box center [39, 57] width 73 height 18
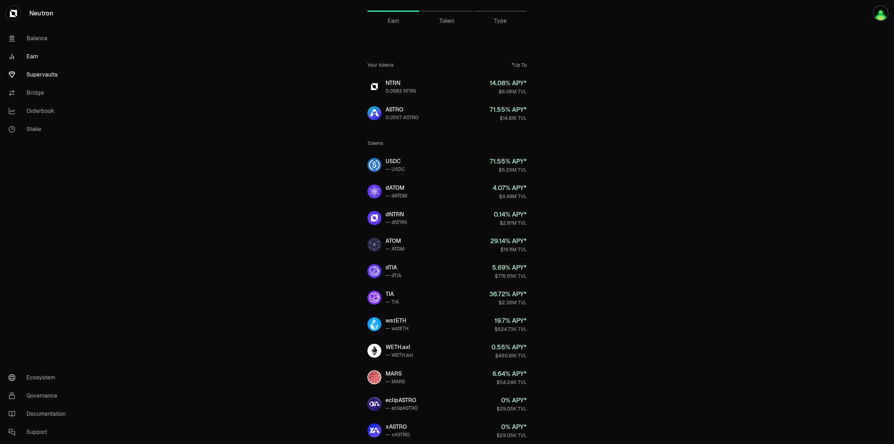
click at [35, 73] on link "Supervaults" at bounding box center [39, 75] width 73 height 18
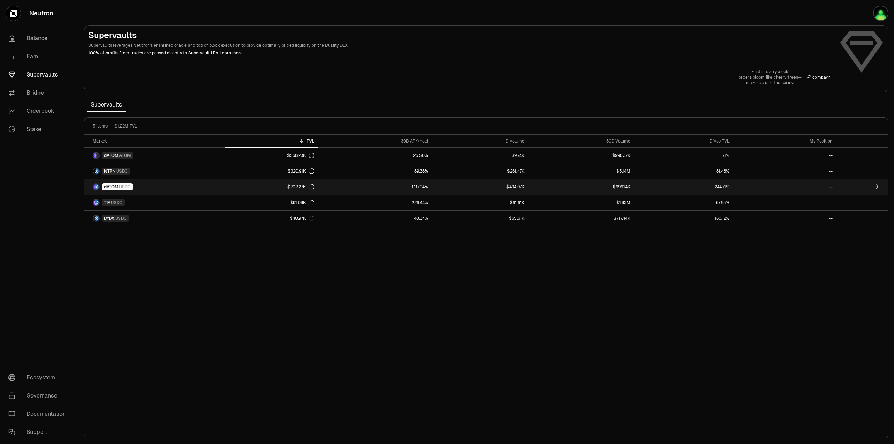
click at [207, 191] on link "dATOM USDC" at bounding box center [154, 186] width 141 height 15
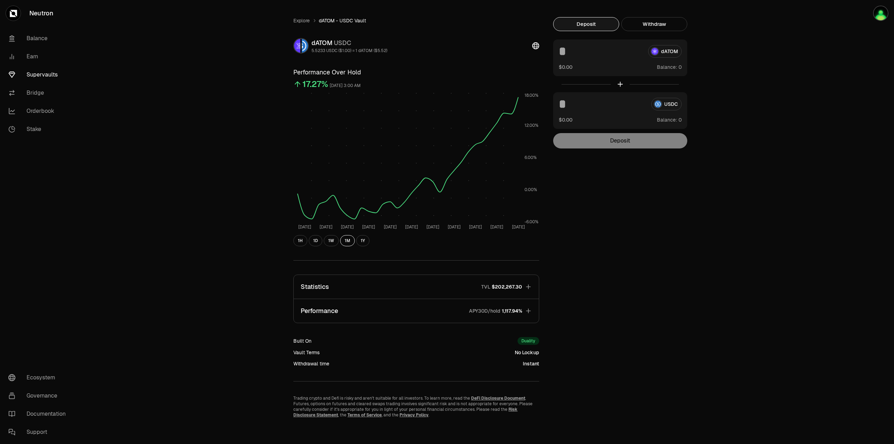
scroll to position [13, 0]
click at [42, 74] on link "Supervaults" at bounding box center [39, 75] width 73 height 18
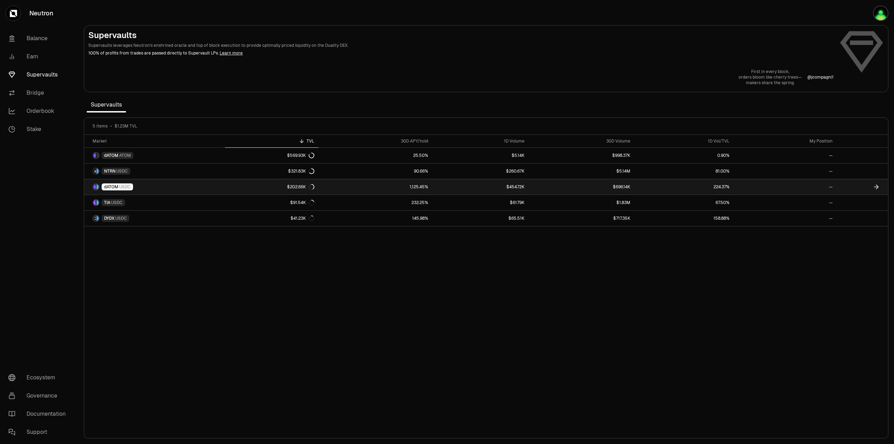
click at [184, 189] on link "dATOM USDC" at bounding box center [154, 186] width 141 height 15
click at [111, 187] on span "dATOM" at bounding box center [111, 187] width 14 height 6
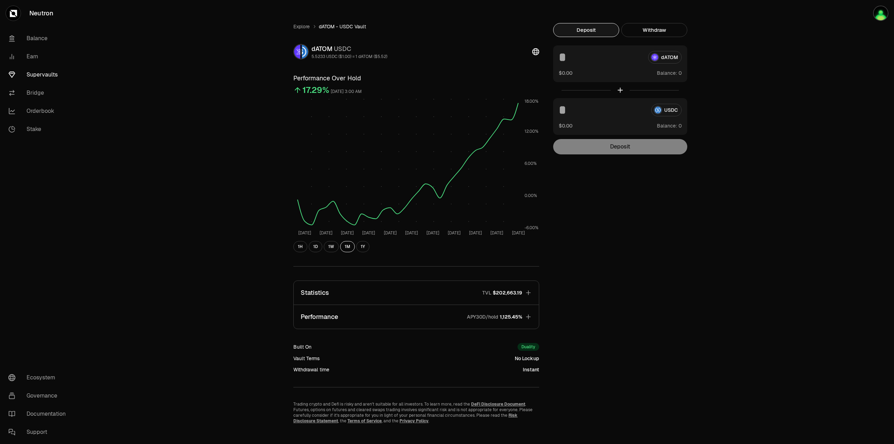
scroll to position [13, 0]
